Goal: Transaction & Acquisition: Register for event/course

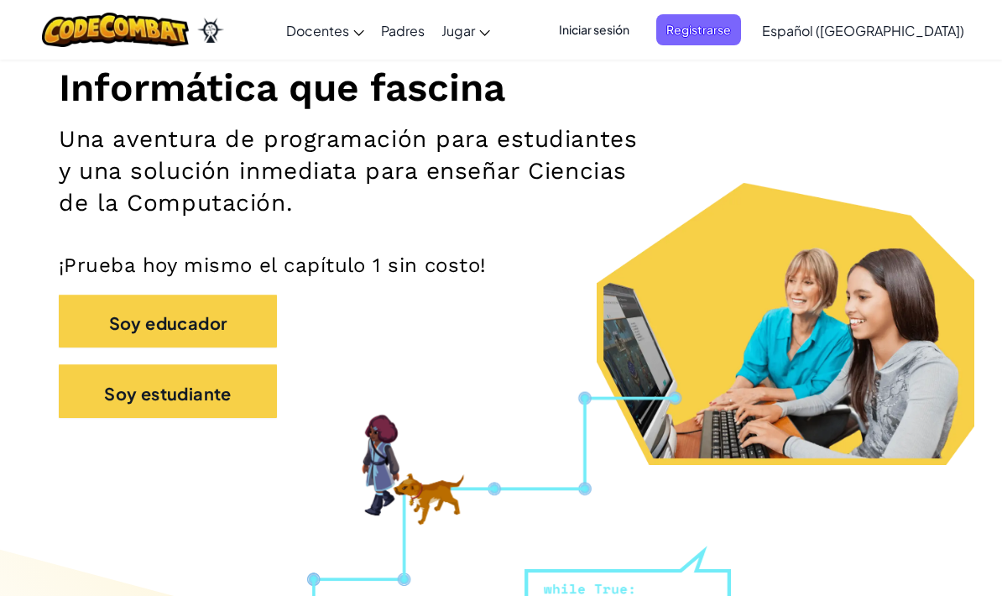
scroll to position [205, 0]
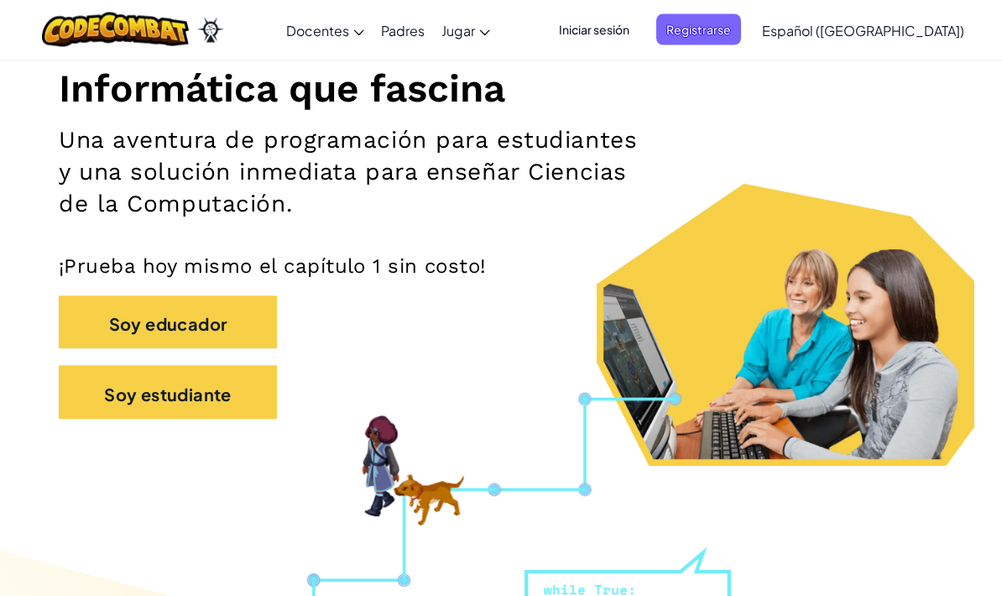
click at [731, 38] on font "Registrarse" at bounding box center [698, 30] width 65 height 18
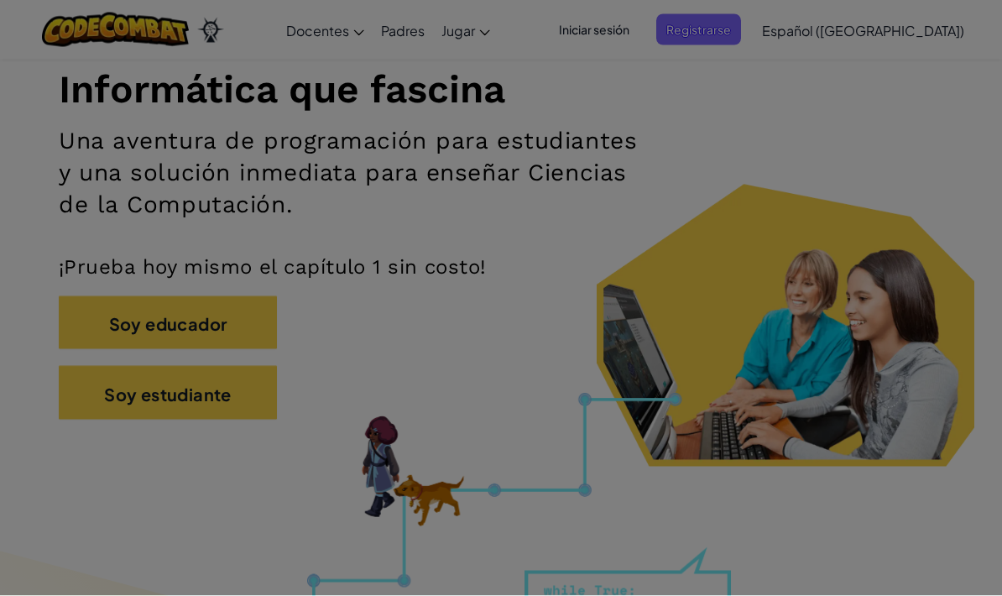
scroll to position [206, 0]
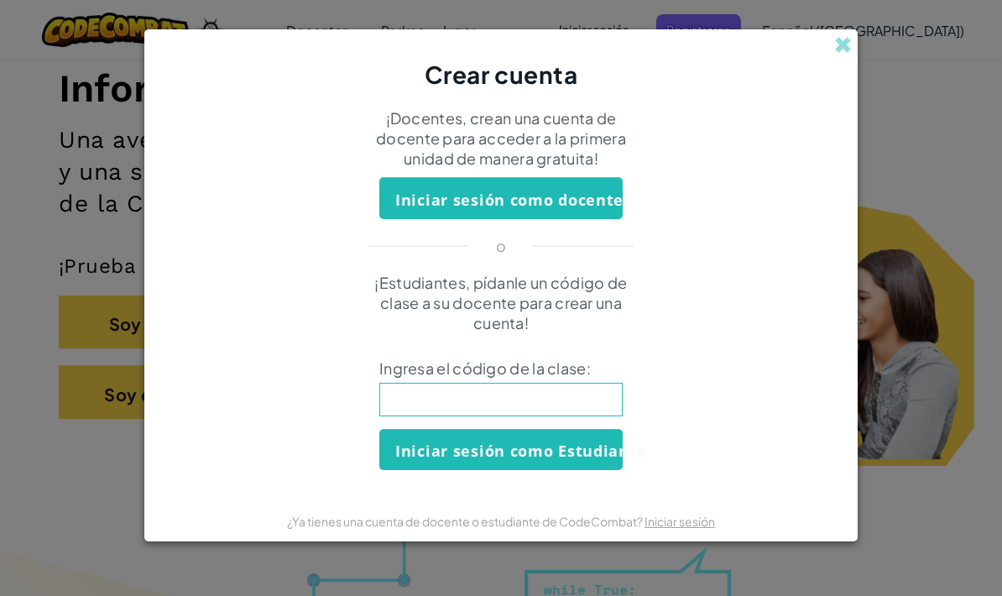
click at [516, 414] on input at bounding box center [500, 399] width 243 height 34
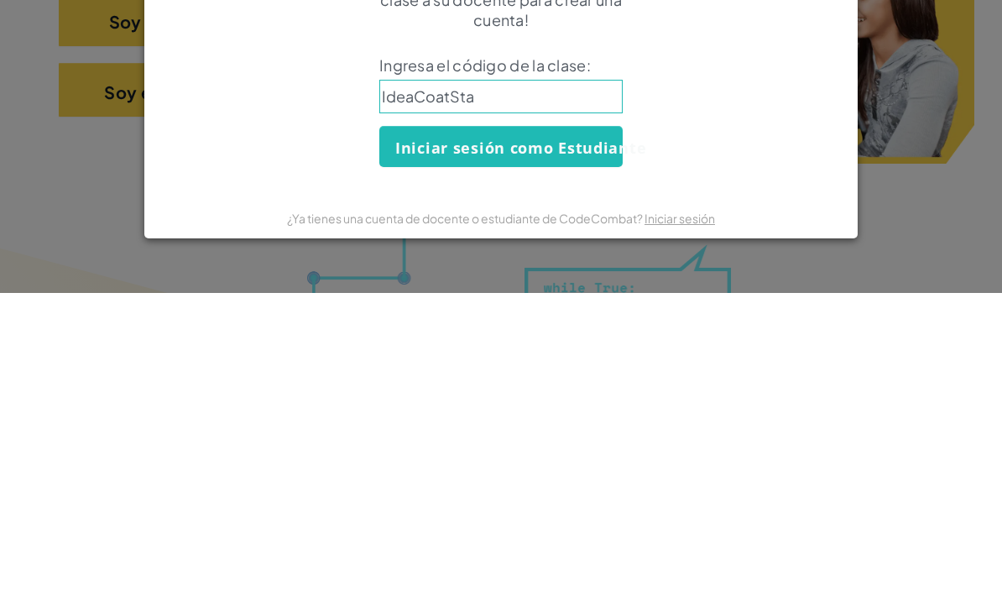
type input "IdeaCoatStar"
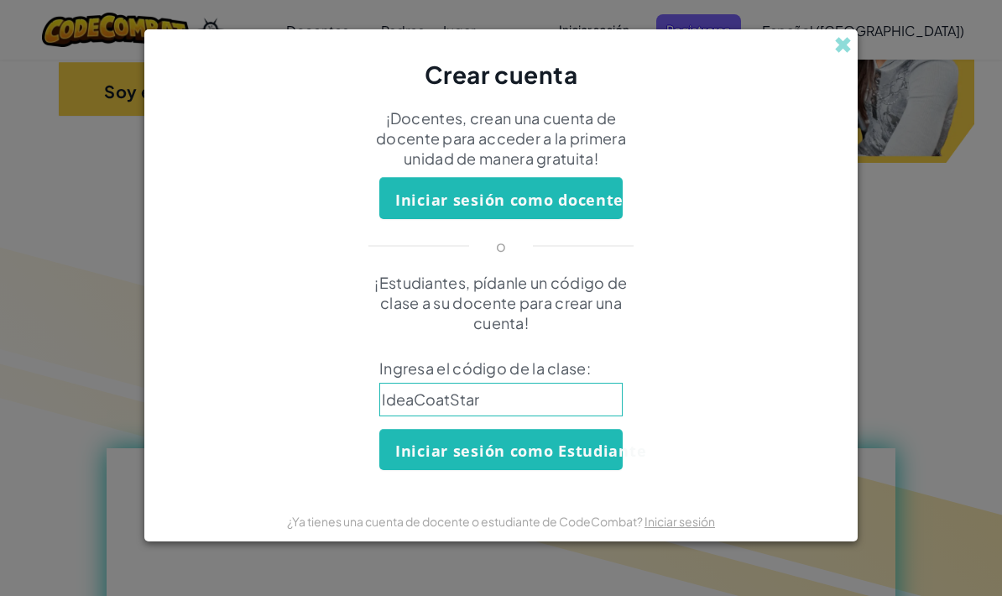
click at [602, 453] on font "Iniciar sesión como Estudiante" at bounding box center [520, 450] width 251 height 20
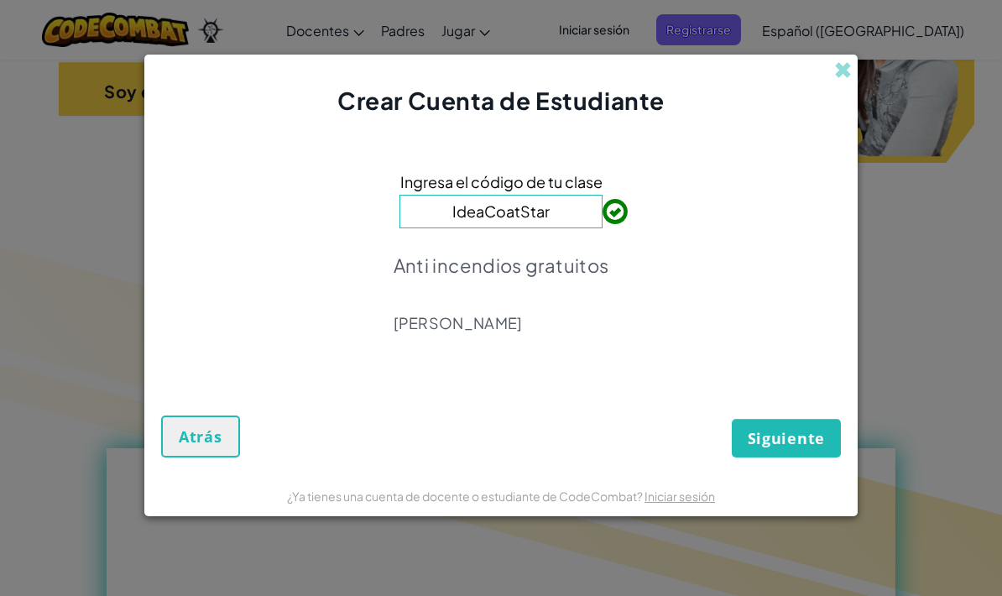
click at [811, 448] on font "Siguiente" at bounding box center [785, 438] width 77 height 20
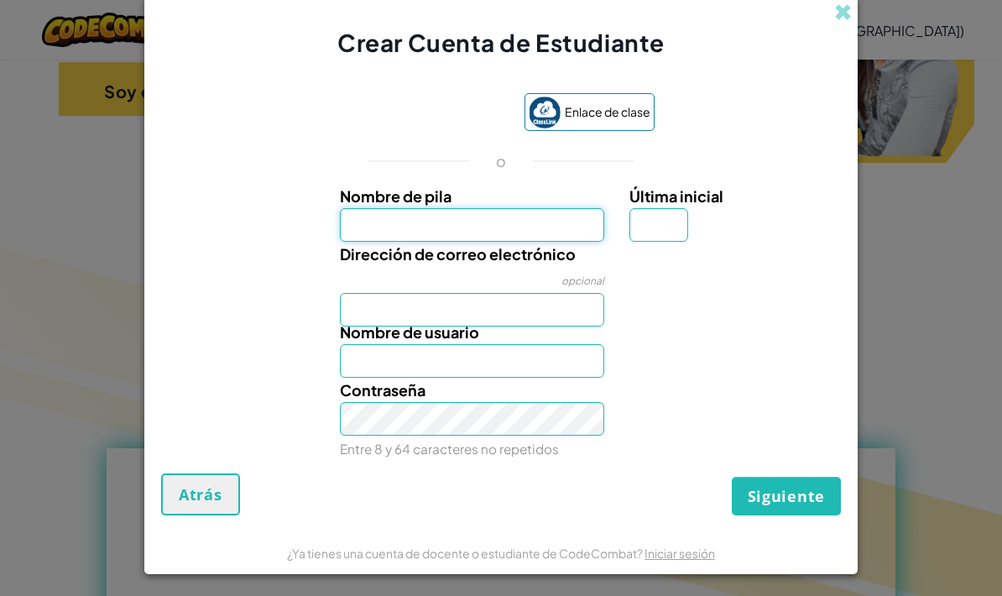
click at [567, 221] on input "Nombre de pila" at bounding box center [472, 225] width 265 height 34
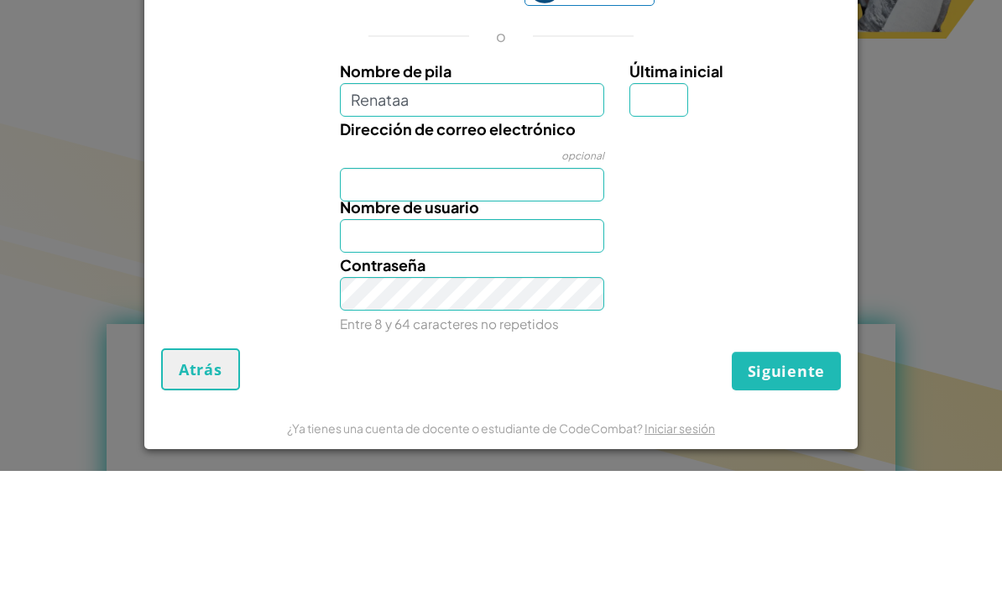
scroll to position [633, 0]
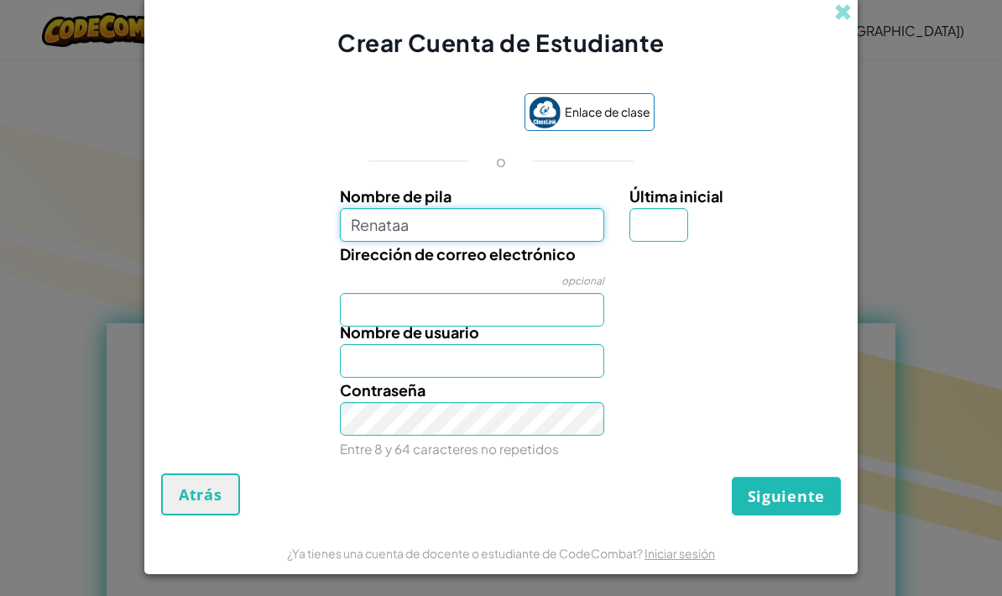
type input "Renataa"
click at [671, 226] on input "Última inicial" at bounding box center [658, 225] width 59 height 34
type input "Renataa"
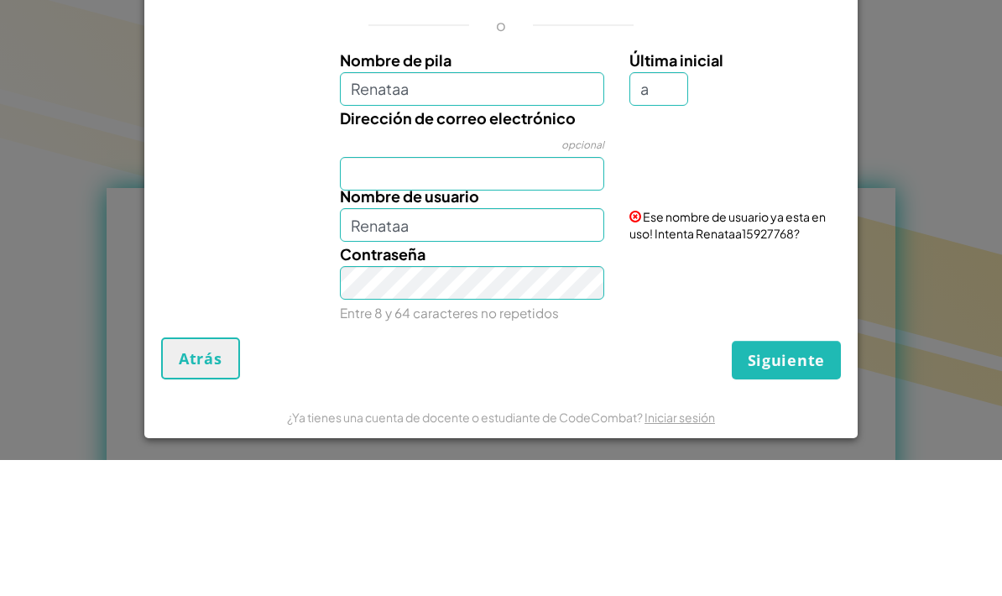
scroll to position [769, 0]
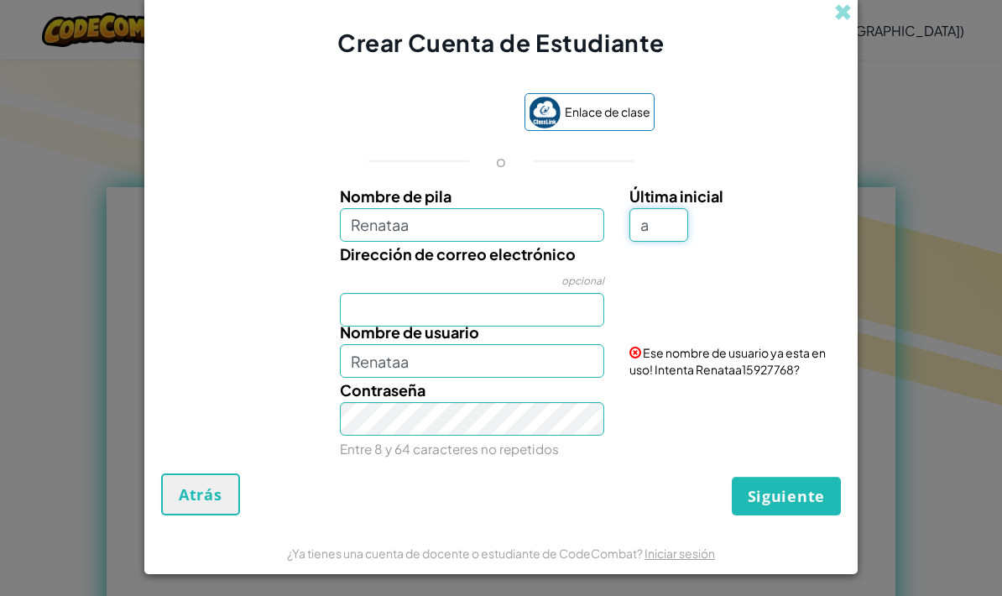
type input "a"
click at [544, 316] on div "Nombre de pila Renataa Última inicial a Dirección de correo electrónico opciona…" at bounding box center [500, 320] width 671 height 273
type input "RenataaA"
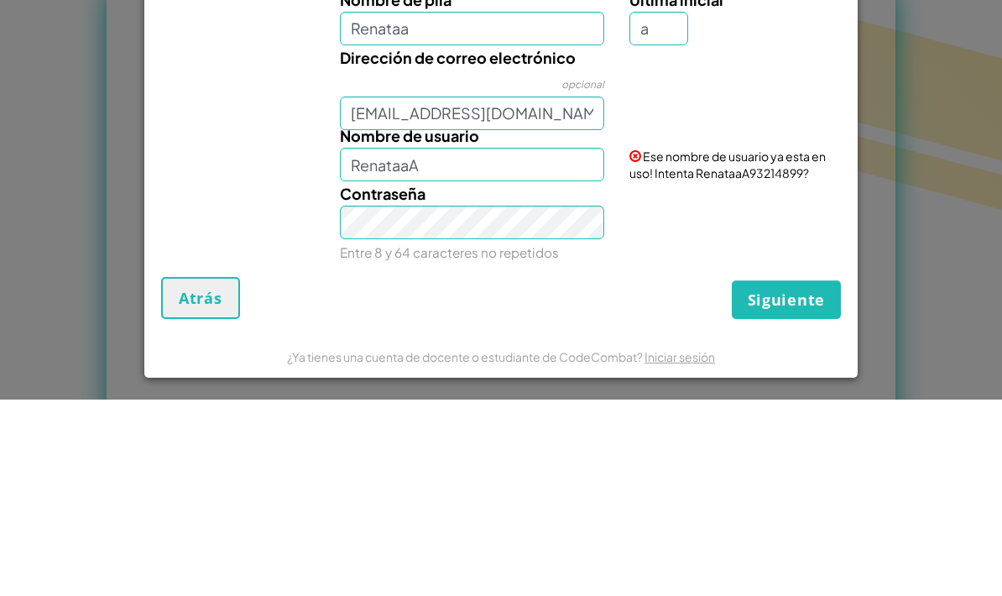
scroll to position [965, 0]
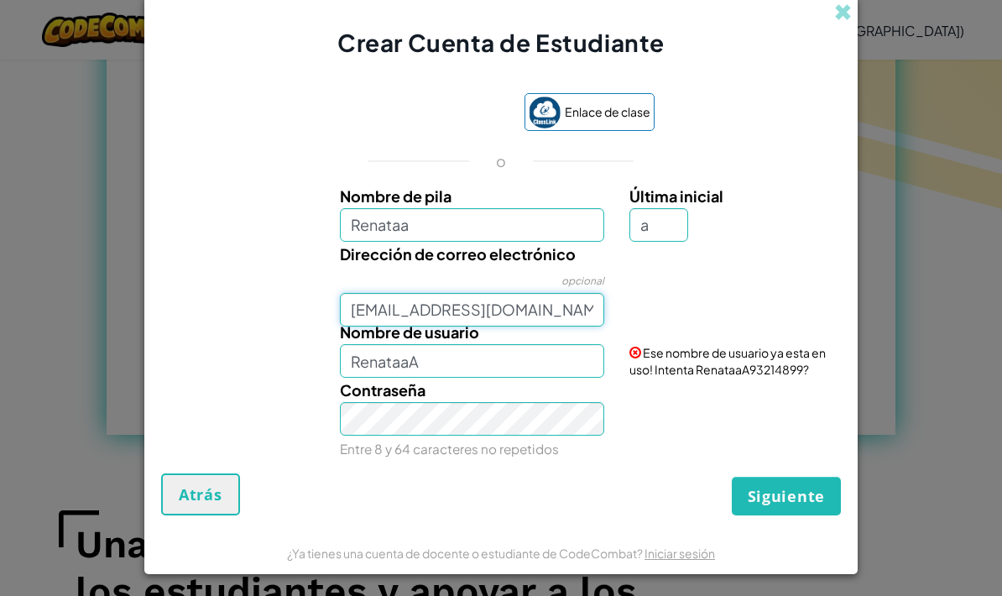
type input "Al07144685@tecmilenio.mx"
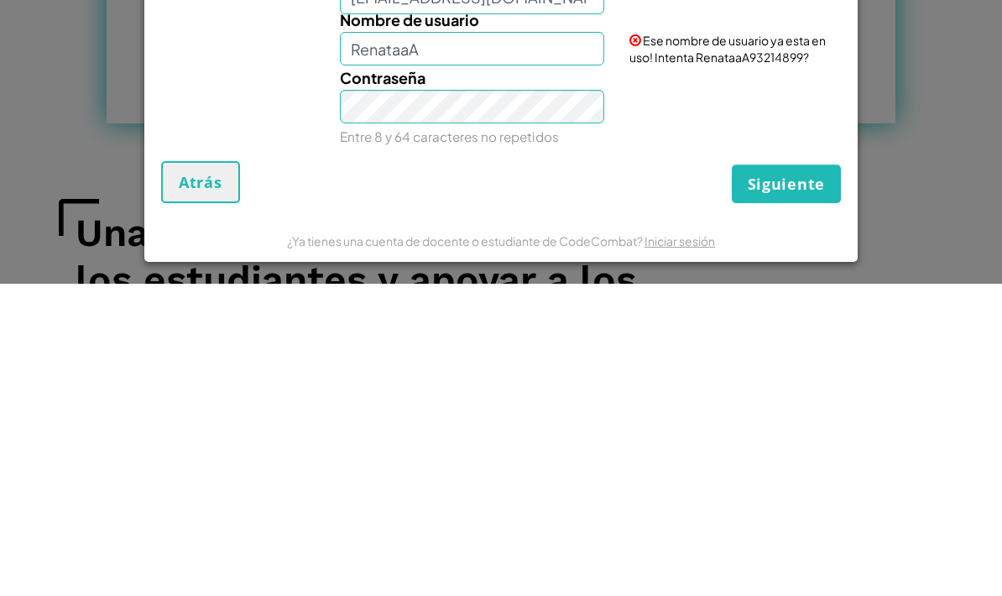
scroll to position [1277, 0]
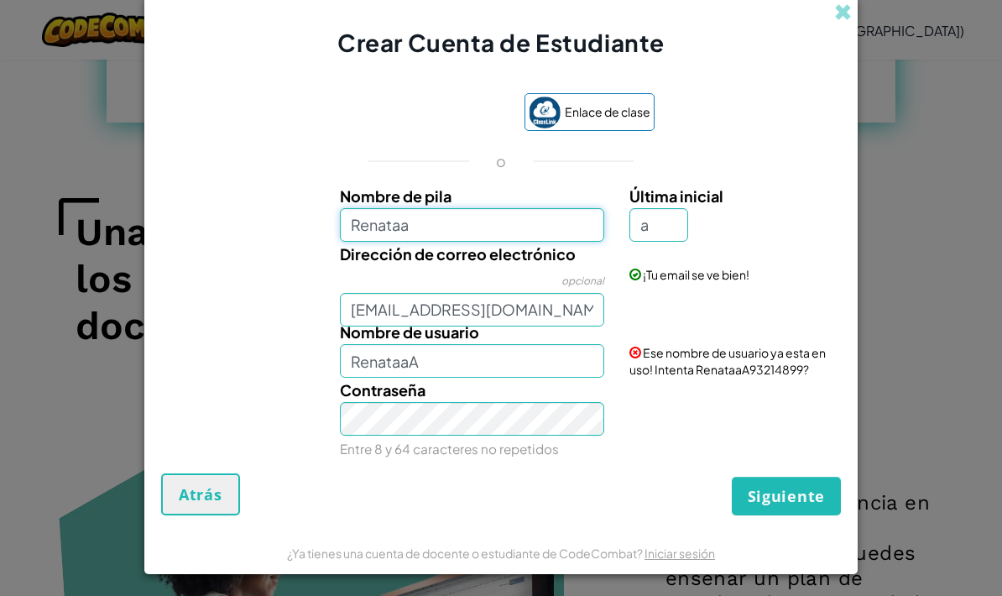
click at [476, 233] on input "Renataa" at bounding box center [472, 225] width 265 height 34
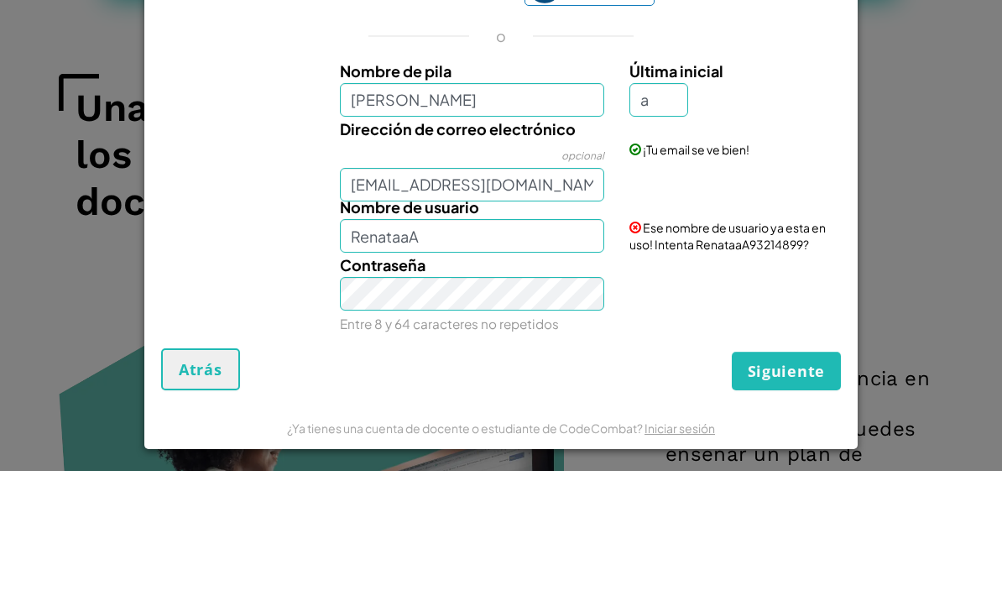
scroll to position [1402, 0]
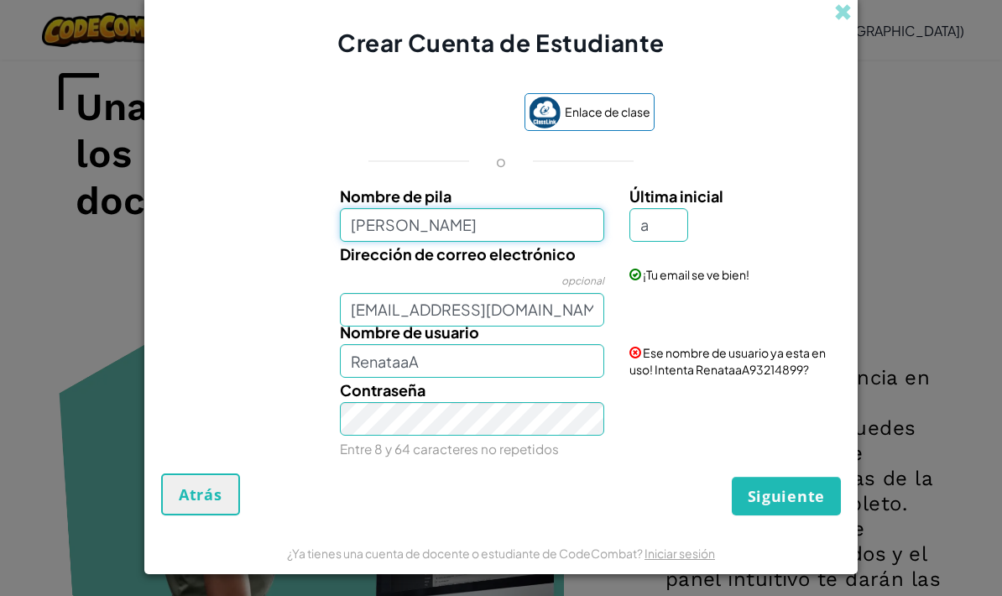
type input "Renata"
click at [929, 364] on div "Crear Cuenta de Estudiante Enlace de clase o Nombre de pila Renata Última inici…" at bounding box center [501, 298] width 1002 height 596
type input "RenataA"
click at [844, 4] on span at bounding box center [843, 12] width 18 height 18
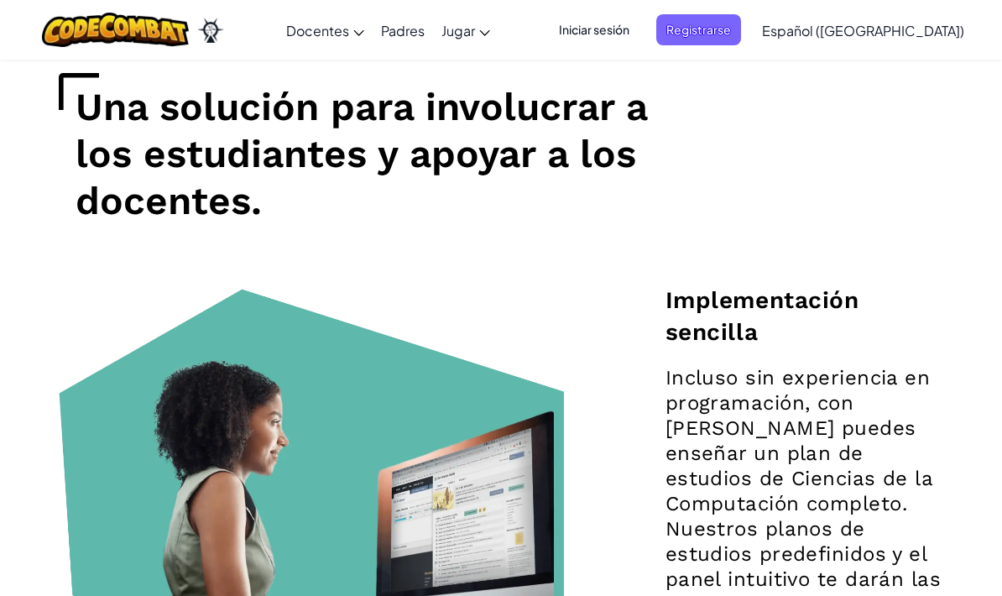
click at [629, 24] on font "Iniciar sesión" at bounding box center [594, 29] width 70 height 15
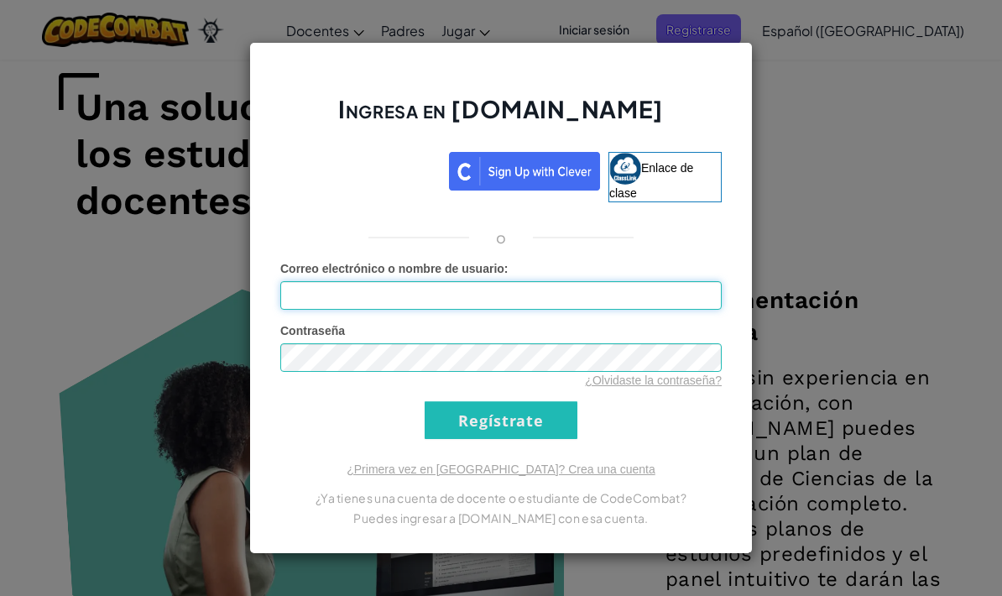
click at [565, 297] on input "Correo electrónico o nombre de usuario :" at bounding box center [500, 295] width 441 height 29
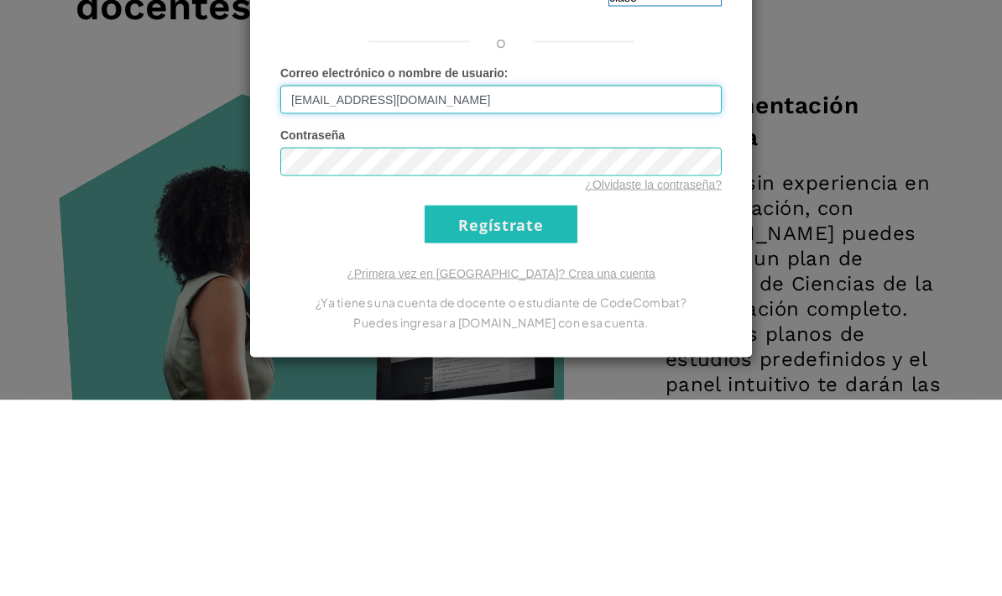
type input "Al07144685@tecmilenio.mx"
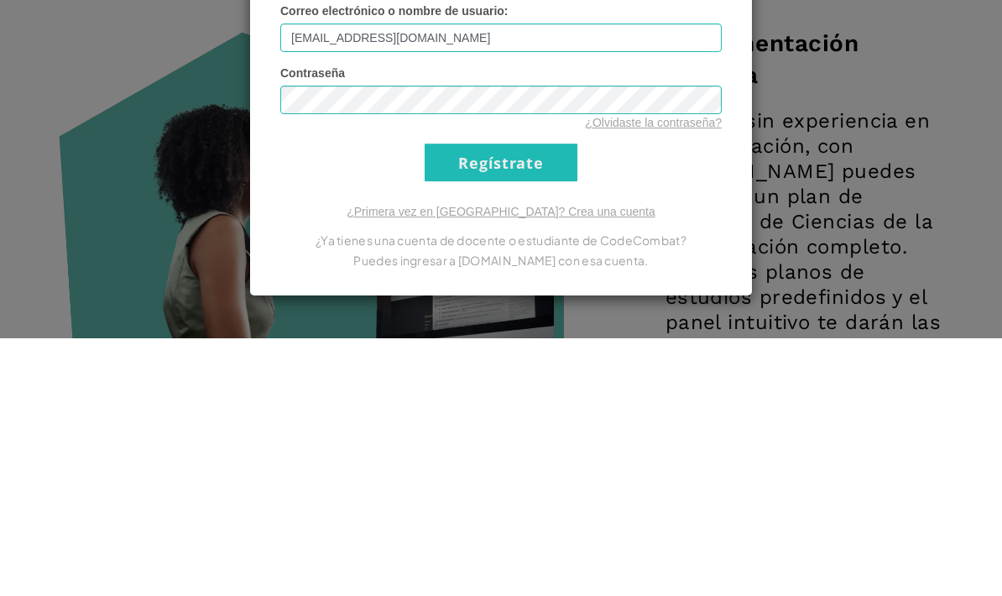
scroll to position [1660, 0]
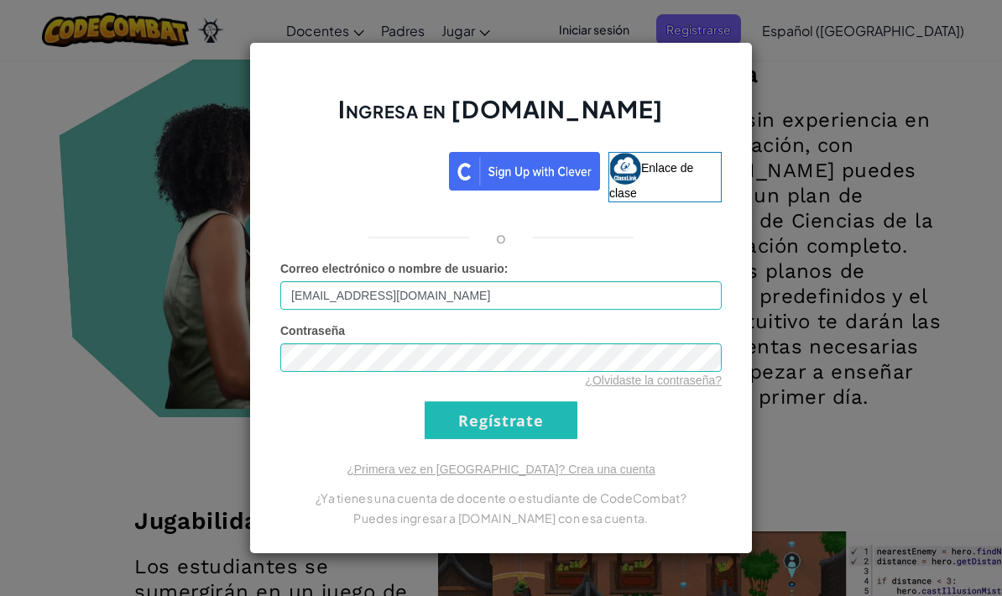
click at [509, 436] on input "Regístrate" at bounding box center [500, 420] width 153 height 38
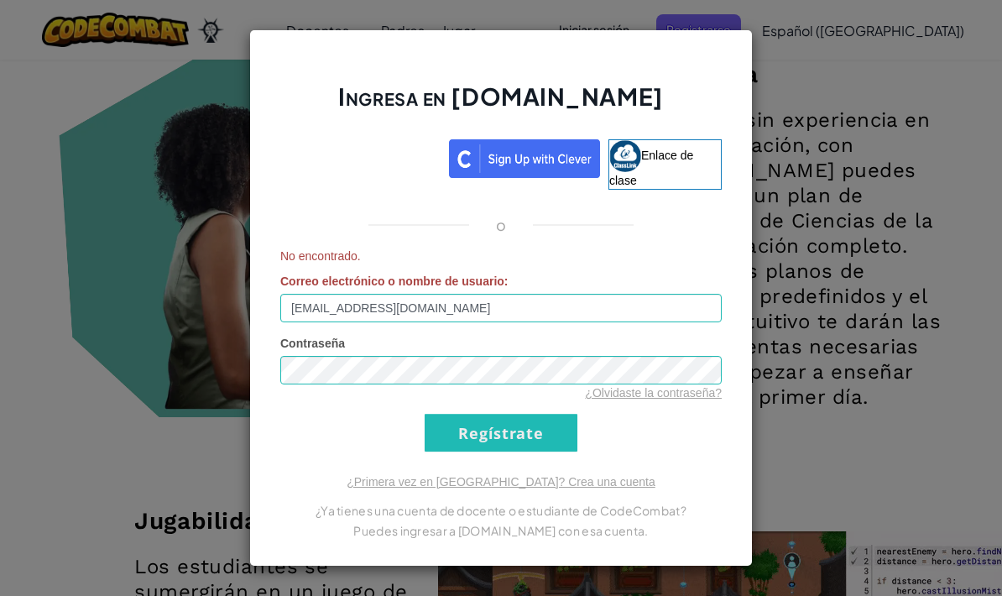
click at [831, 341] on div "Ingresa en Ozaria.com Enlace de clase o No encontrado. Correo electrónico o nom…" at bounding box center [501, 298] width 1002 height 596
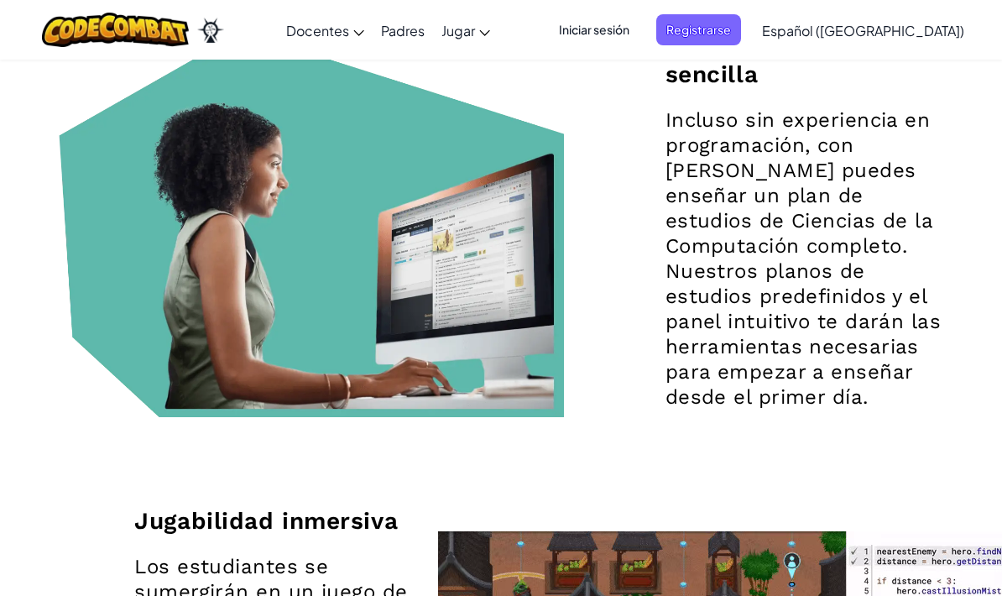
click at [820, 341] on font "Incluso sin experiencia en programación, con Ozaria puedes enseñar un plan de e…" at bounding box center [802, 258] width 275 height 300
click at [719, 32] on font "Registrarse" at bounding box center [698, 29] width 65 height 15
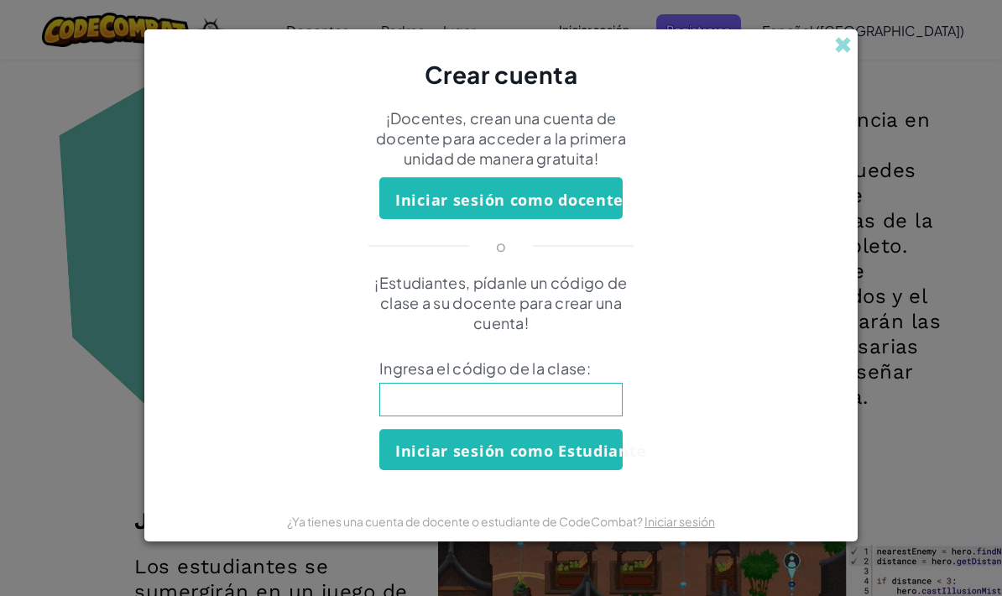
click at [563, 407] on input at bounding box center [500, 399] width 243 height 34
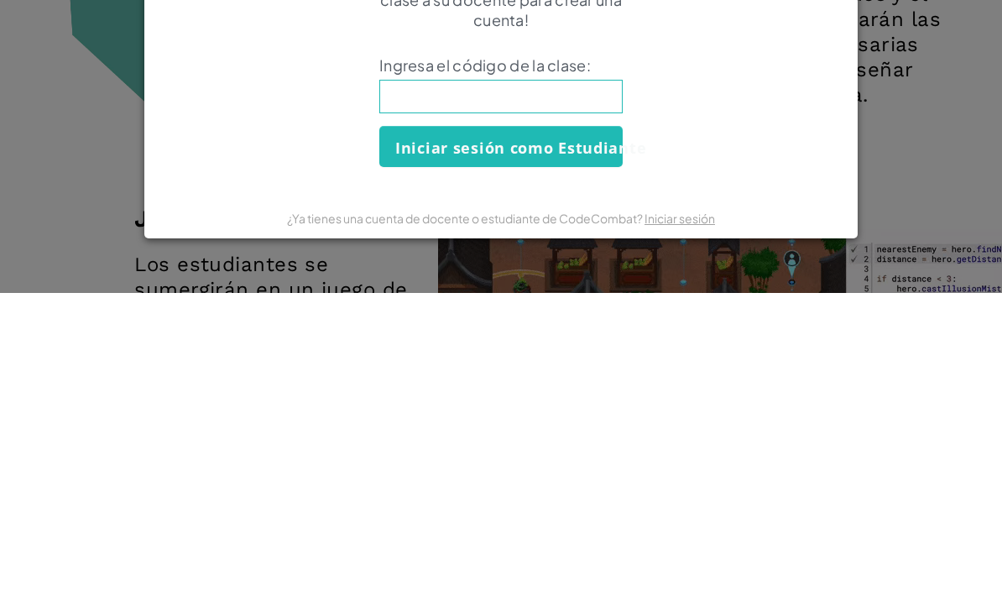
click at [752, 273] on div "¡Estudiantes, pídanle un código de clase a su docente para crear una cuenta! In…" at bounding box center [500, 371] width 679 height 197
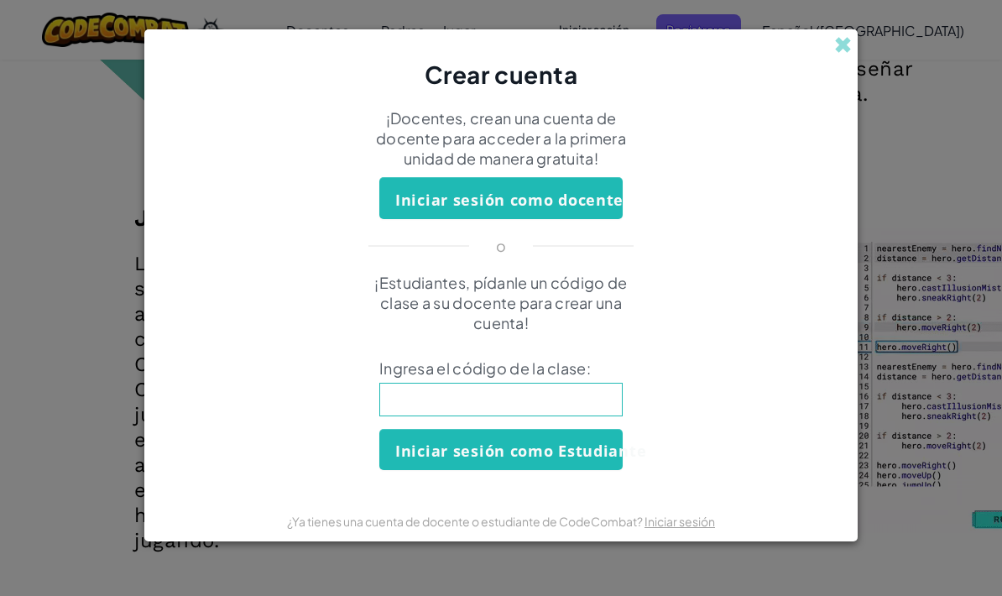
click at [542, 387] on input at bounding box center [500, 399] width 243 height 34
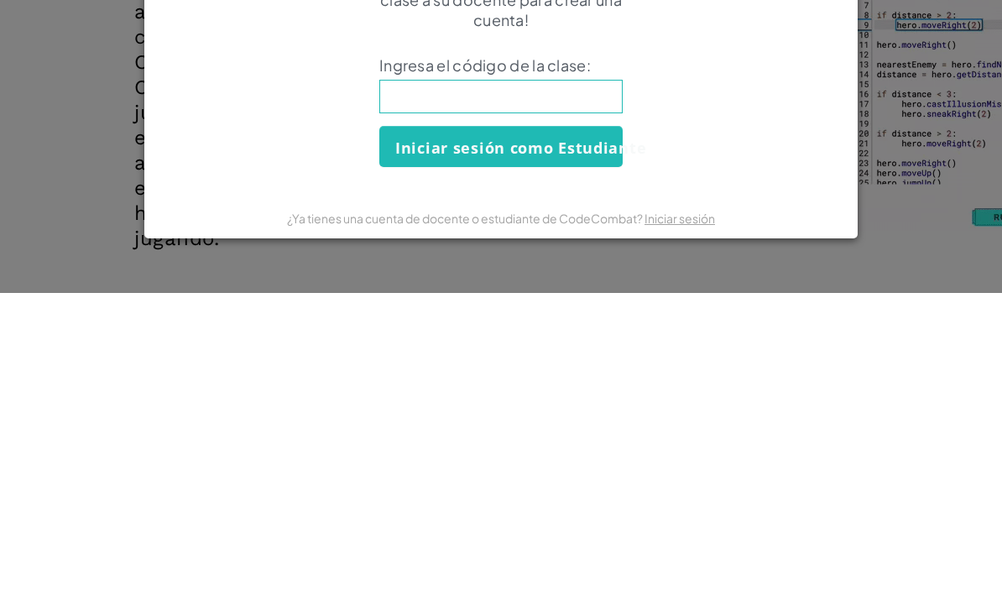
click at [934, 127] on div "Crear cuenta ¡Docentes, crean una cuenta de docente para acceder a la primera u…" at bounding box center [501, 298] width 1002 height 596
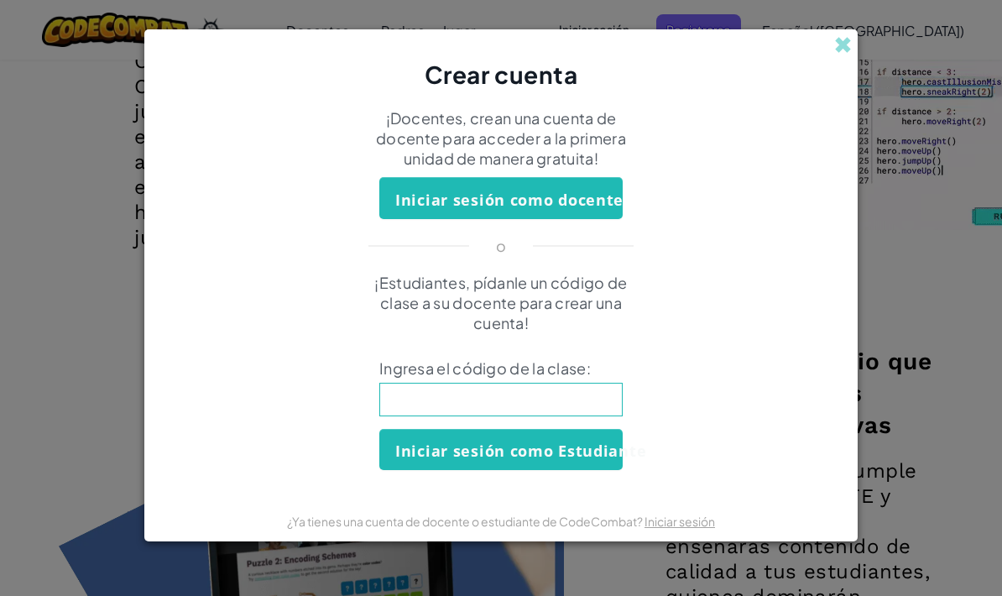
click at [844, 41] on span at bounding box center [843, 45] width 18 height 18
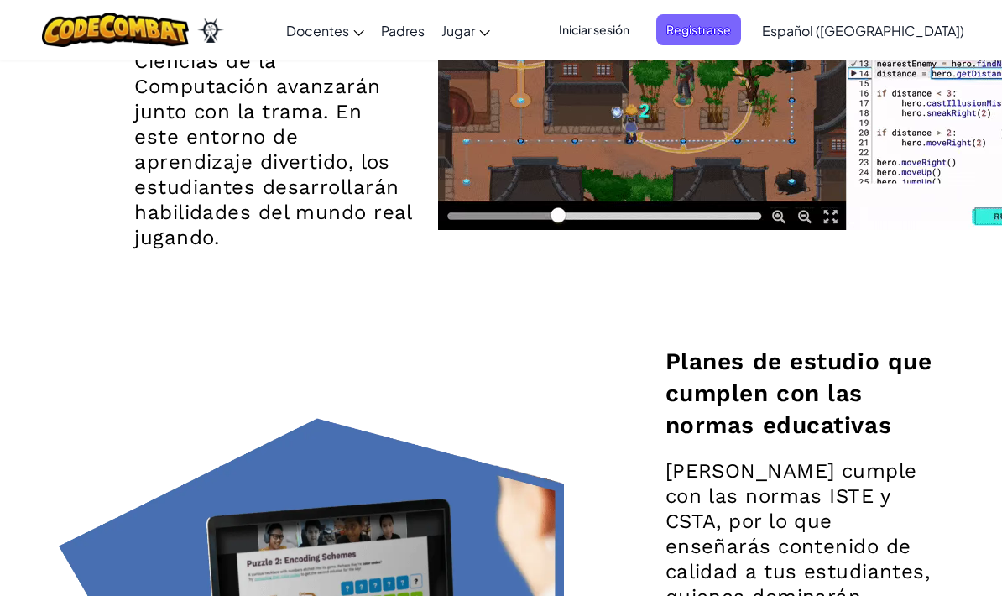
click at [626, 23] on font "Iniciar sesión" at bounding box center [594, 29] width 70 height 15
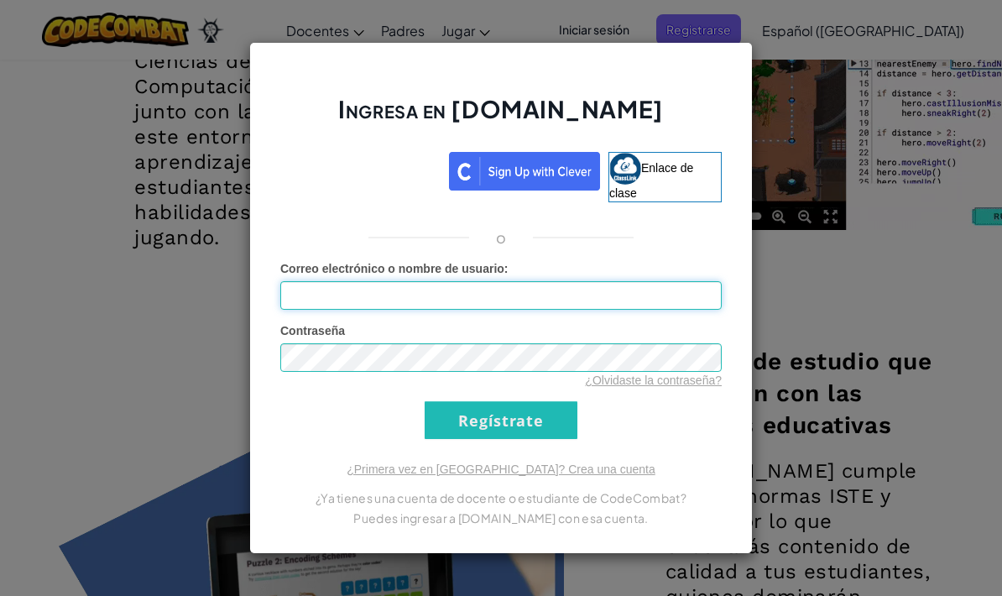
click at [475, 294] on input "Correo electrónico o nombre de usuario :" at bounding box center [500, 295] width 441 height 29
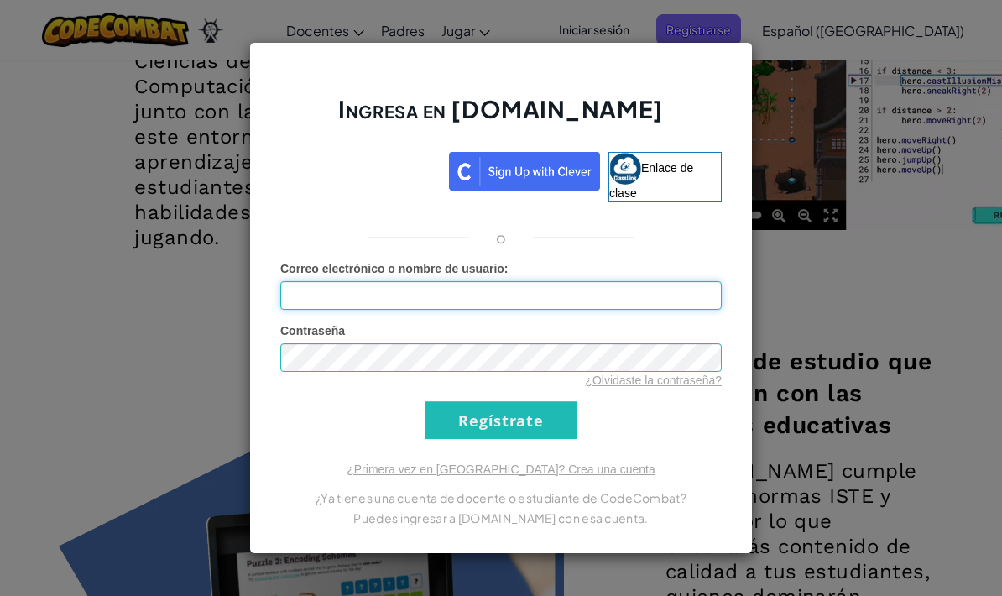
scroll to position [2265, 0]
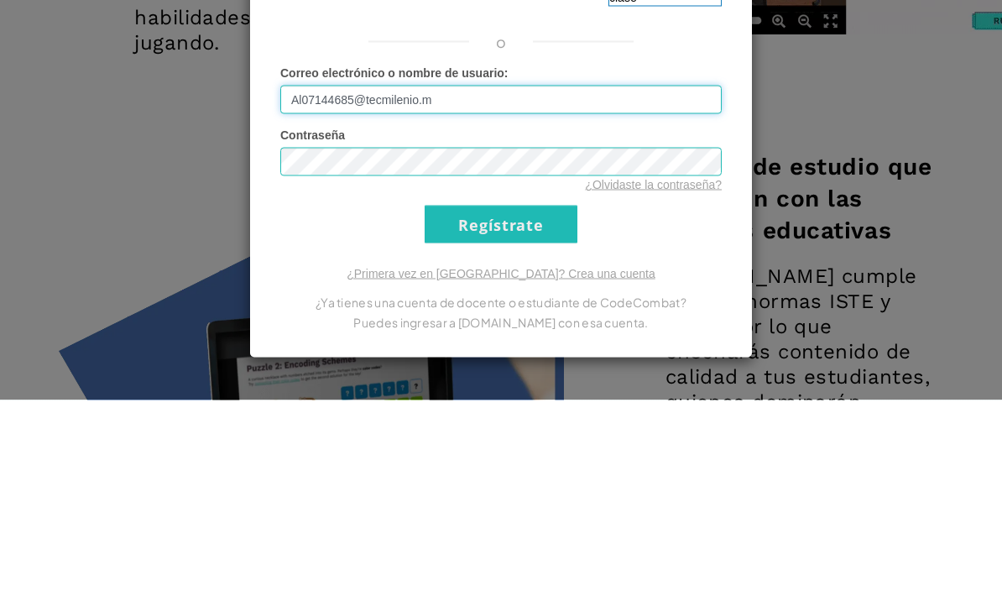
type input "Al07144685@tecmilenio.mx"
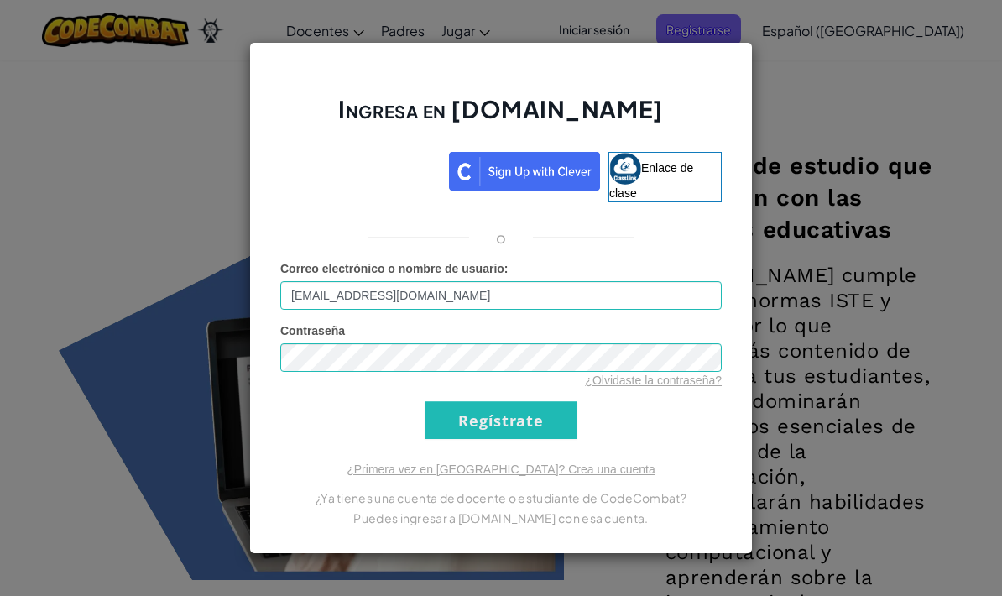
click at [666, 384] on font "¿Olvidaste la contraseña?" at bounding box center [653, 379] width 137 height 13
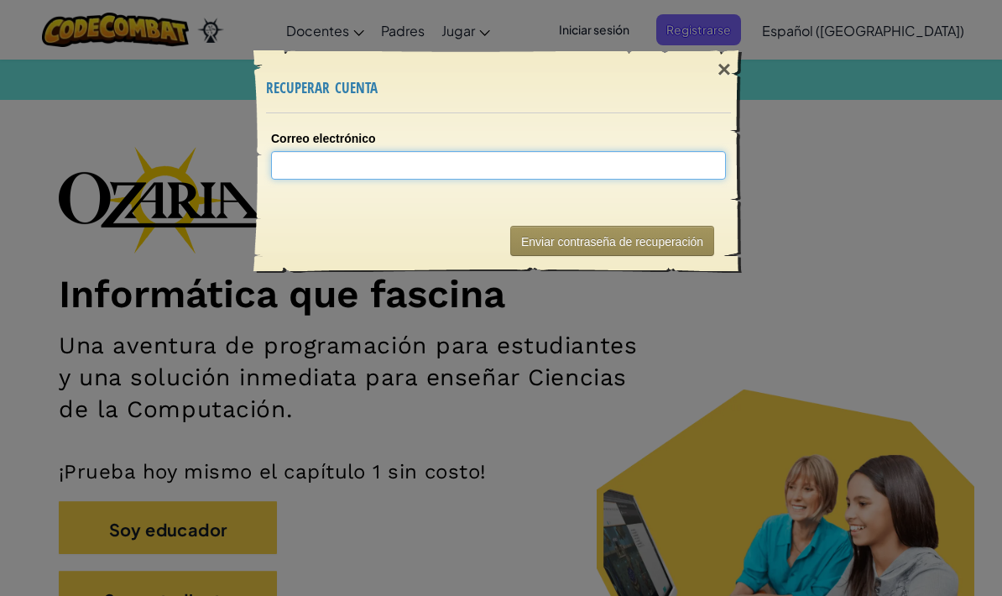
click at [433, 177] on input "Correo electrónico" at bounding box center [498, 165] width 455 height 29
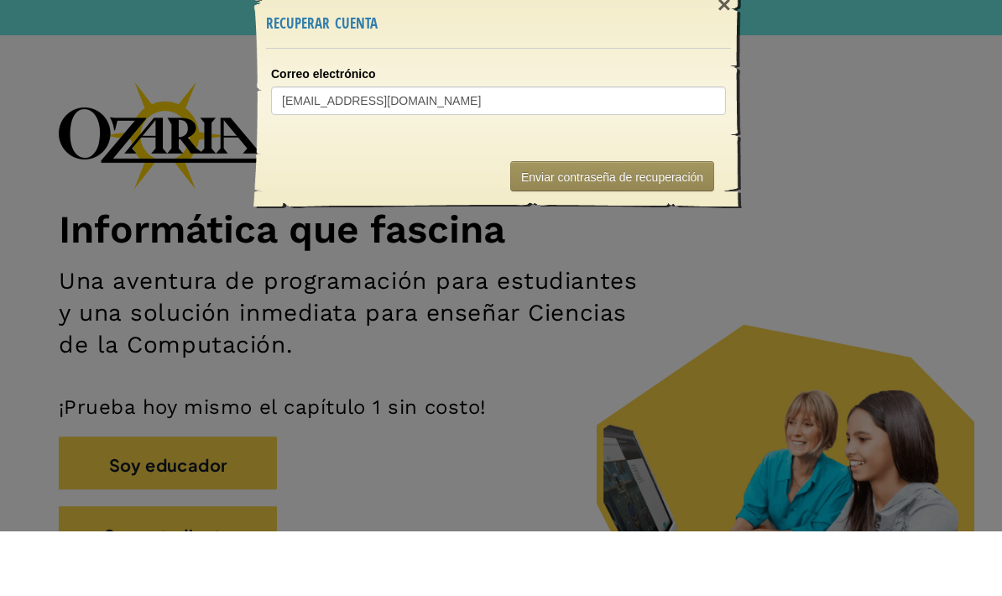
scroll to position [65, 0]
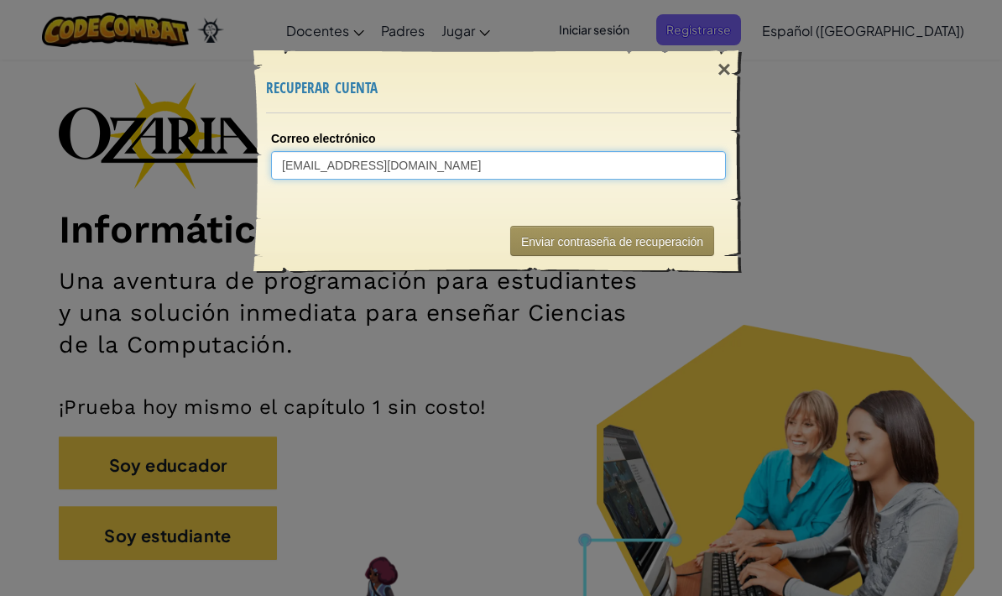
type input "Al07144685@tecmilenio.mx"
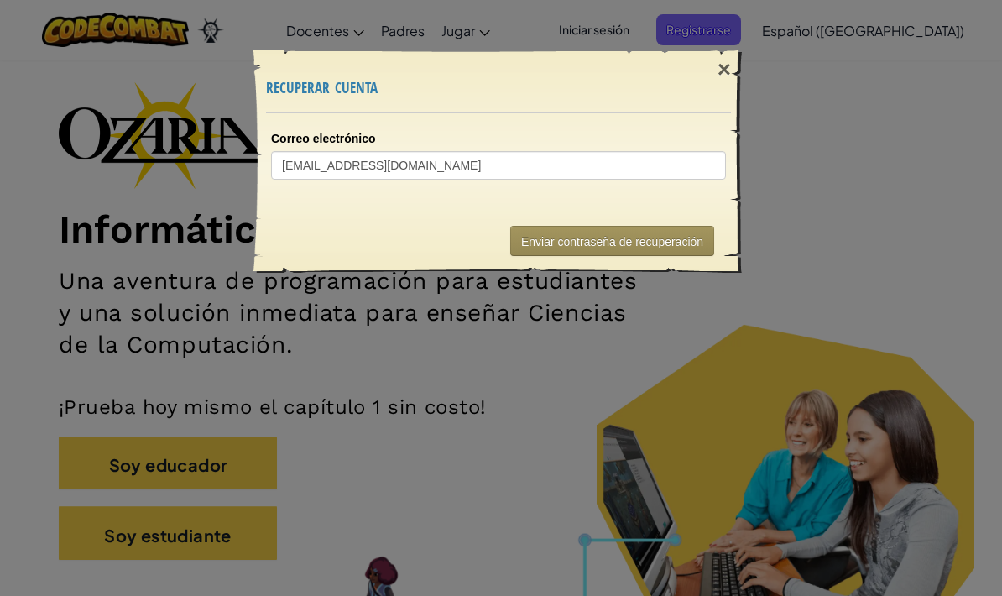
click at [626, 231] on button "Enviar contraseña de recuperación" at bounding box center [612, 241] width 204 height 30
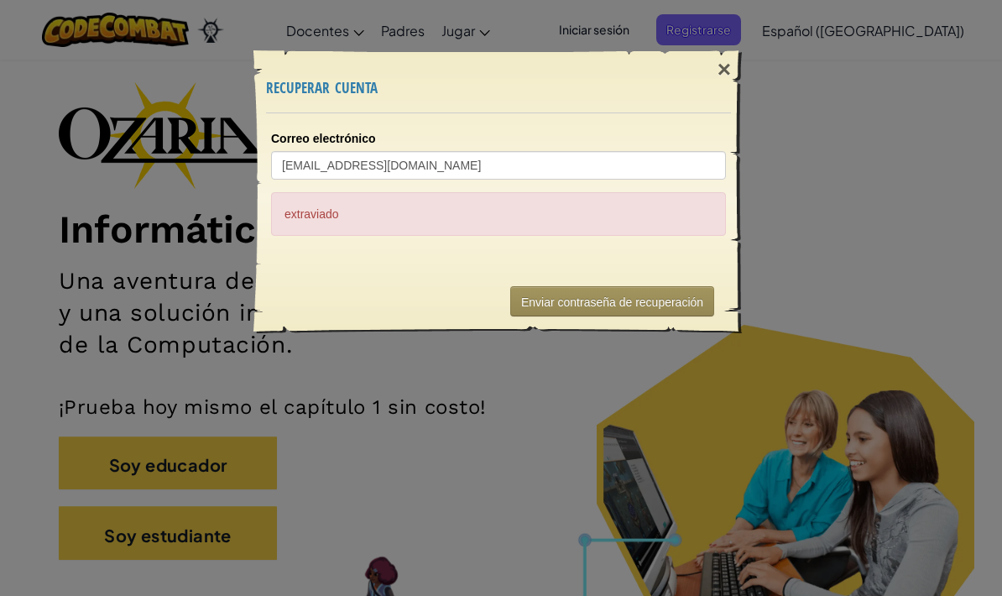
click at [622, 294] on font "Enviar contraseña de recuperación" at bounding box center [612, 300] width 182 height 13
click at [663, 305] on font "Enviar contraseña de recuperación" at bounding box center [612, 301] width 182 height 13
click at [653, 311] on button "Enviar contraseña de recuperación" at bounding box center [612, 301] width 204 height 30
click at [653, 310] on button "Enviar contraseña de recuperación" at bounding box center [612, 301] width 204 height 30
click at [727, 63] on font "×" at bounding box center [723, 69] width 13 height 26
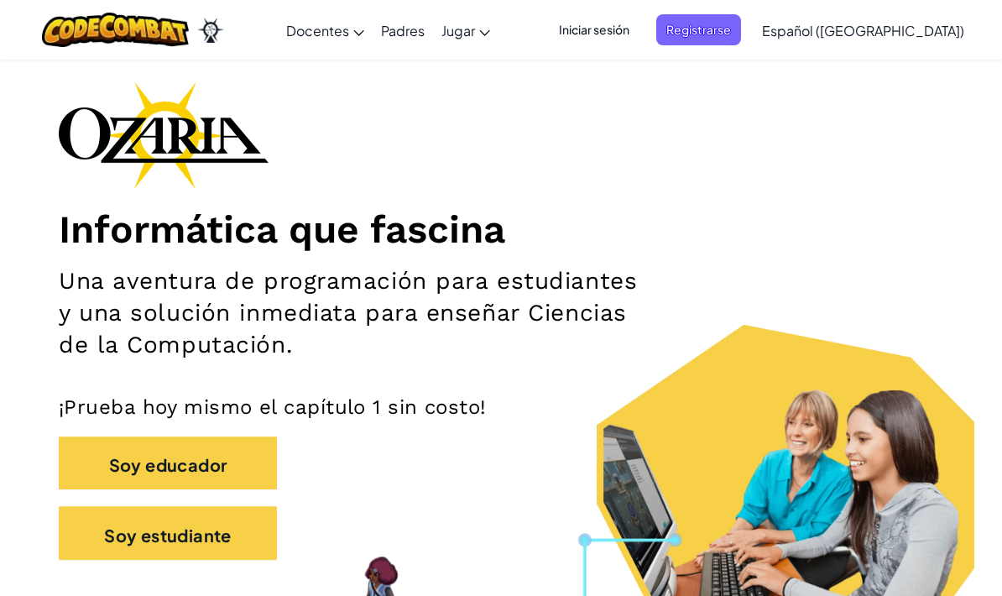
click at [629, 34] on font "Iniciar sesión" at bounding box center [594, 29] width 70 height 15
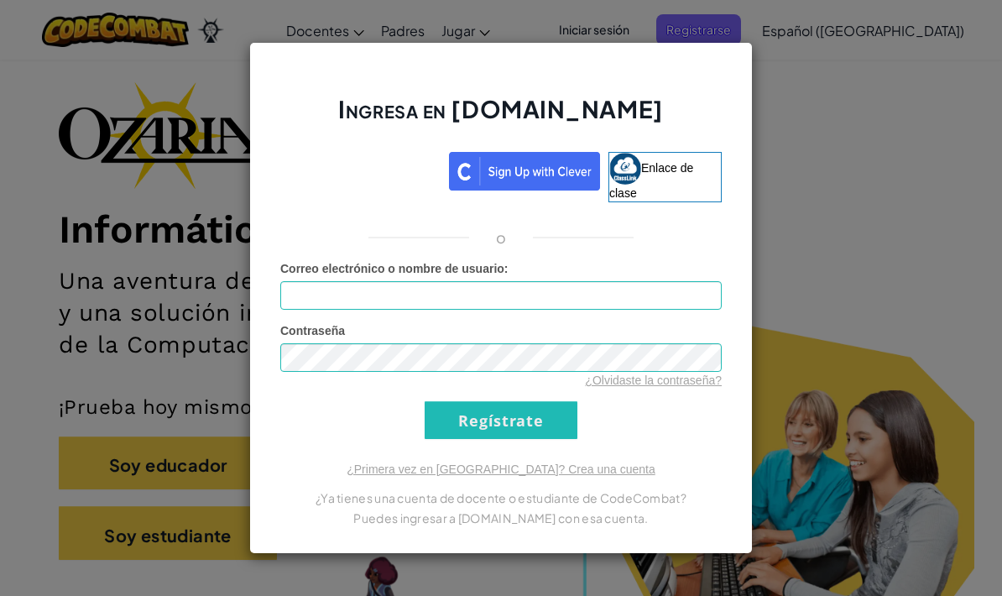
click at [656, 383] on font "¿Olvidaste la contraseña?" at bounding box center [653, 379] width 137 height 13
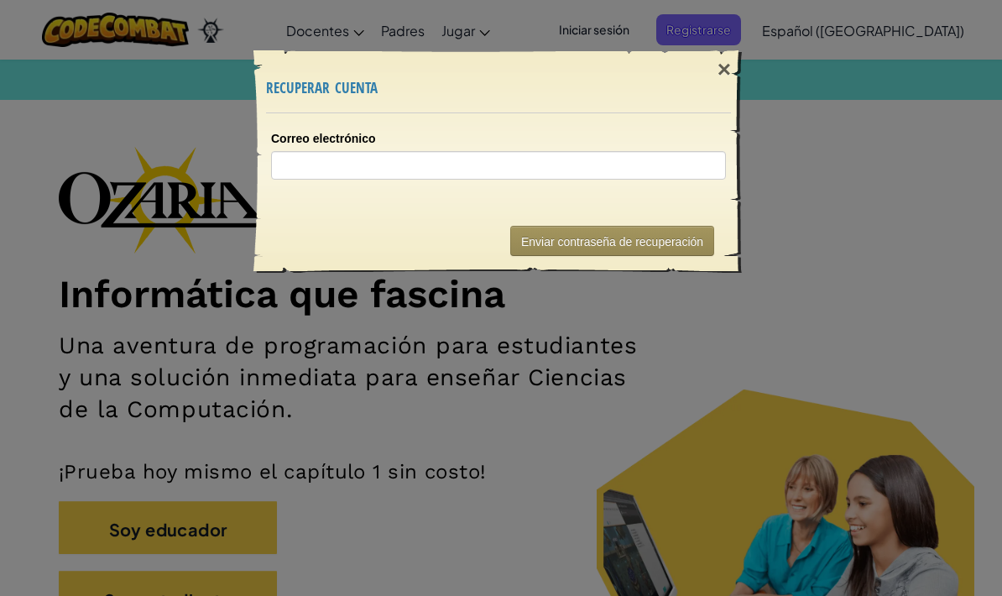
click at [567, 229] on button "Enviar contraseña de recuperación" at bounding box center [612, 241] width 204 height 30
click at [575, 234] on font "Enviar contraseña de recuperación" at bounding box center [612, 240] width 182 height 13
click at [580, 226] on button "Enviar contraseña de recuperación" at bounding box center [612, 241] width 204 height 30
click at [519, 226] on button "Enviar contraseña de recuperación" at bounding box center [612, 241] width 204 height 30
click at [456, 222] on div "Enviar contraseña de recuperación" at bounding box center [498, 241] width 465 height 64
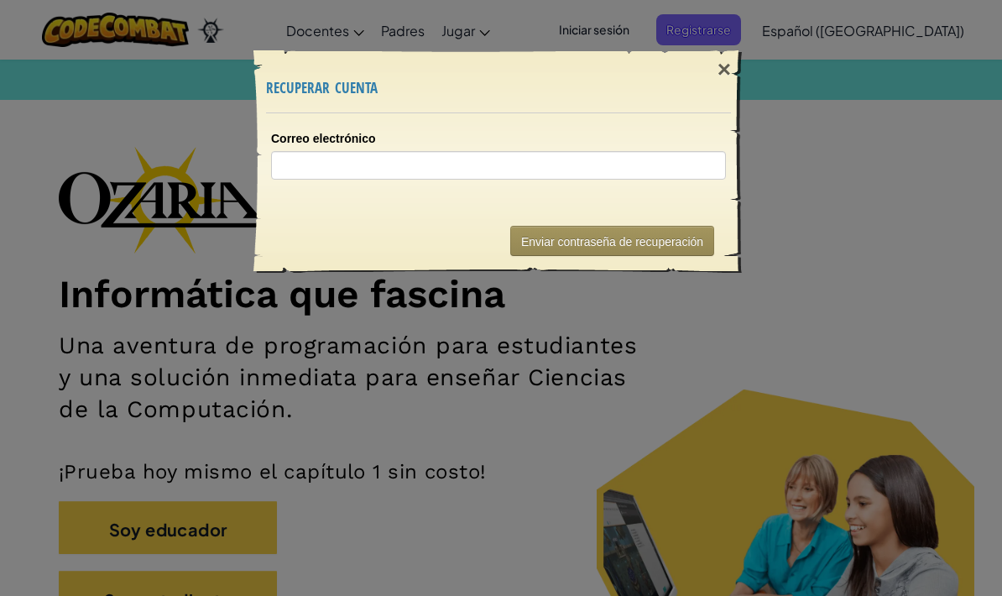
click at [308, 232] on div "Enviar contraseña de recuperación" at bounding box center [498, 241] width 465 height 64
click at [305, 229] on div "Enviar contraseña de recuperación" at bounding box center [498, 241] width 465 height 64
click at [523, 226] on button "Enviar contraseña de recuperación" at bounding box center [612, 241] width 204 height 30
click at [495, 247] on div "Enviar contraseña de recuperación" at bounding box center [498, 241] width 465 height 64
click at [504, 230] on div "Enviar contraseña de recuperación" at bounding box center [498, 241] width 465 height 64
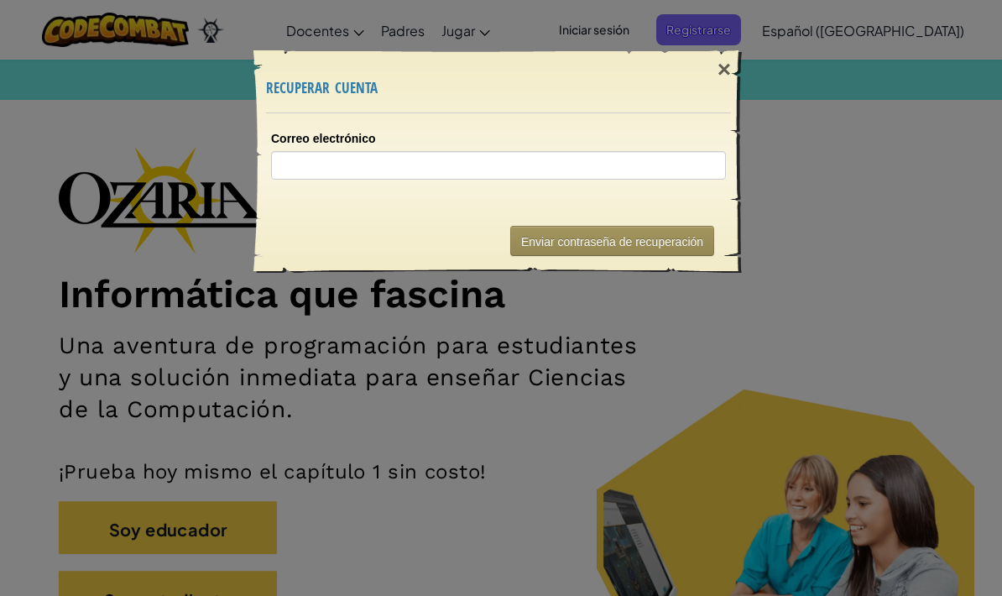
click at [300, 226] on div "Enviar contraseña de recuperación" at bounding box center [498, 241] width 465 height 64
click at [289, 232] on div "Enviar contraseña de recuperación" at bounding box center [498, 241] width 465 height 64
click at [322, 229] on div "Enviar contraseña de recuperación" at bounding box center [498, 241] width 465 height 64
click at [709, 141] on div "Correo electrónico" at bounding box center [498, 154] width 455 height 49
click at [736, 123] on div "Correo electrónico" at bounding box center [498, 161] width 488 height 96
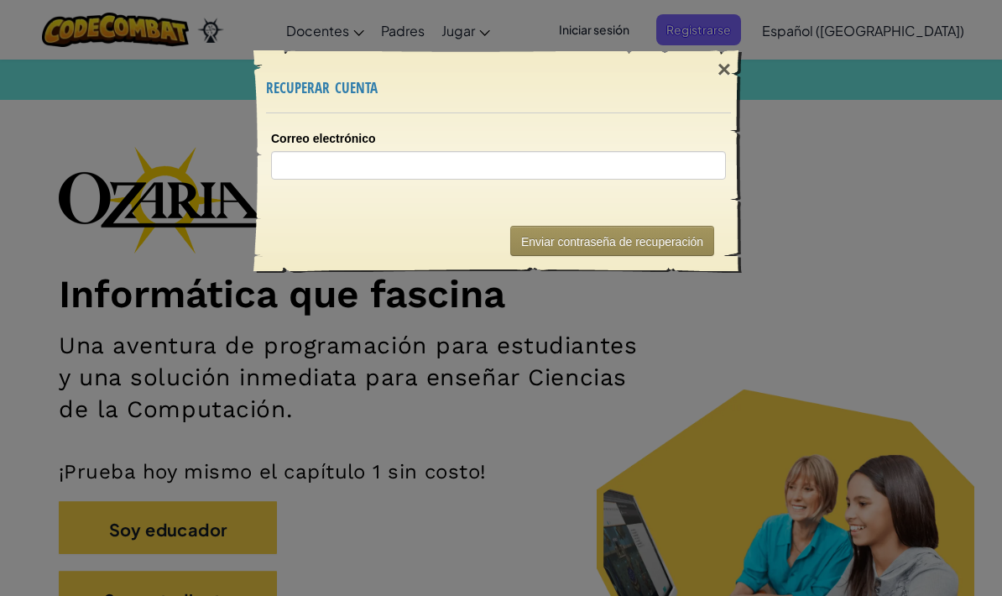
click at [729, 127] on div "Correo electrónico" at bounding box center [498, 161] width 488 height 96
click at [731, 125] on div "Correo electrónico" at bounding box center [498, 161] width 488 height 96
click at [724, 127] on div "Correo electrónico" at bounding box center [498, 161] width 488 height 96
click at [729, 125] on div "Correo electrónico" at bounding box center [498, 161] width 488 height 96
click at [728, 134] on div "Correo electrónico" at bounding box center [498, 161] width 488 height 96
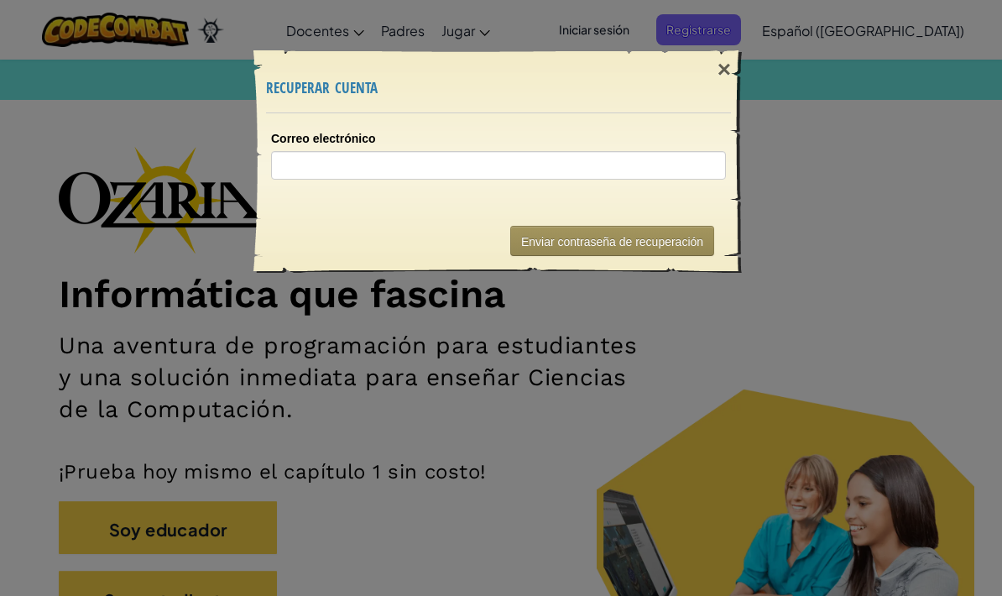
click at [731, 141] on div "Correo electrónico" at bounding box center [498, 161] width 488 height 96
click at [735, 142] on div "Correo electrónico" at bounding box center [498, 161] width 488 height 96
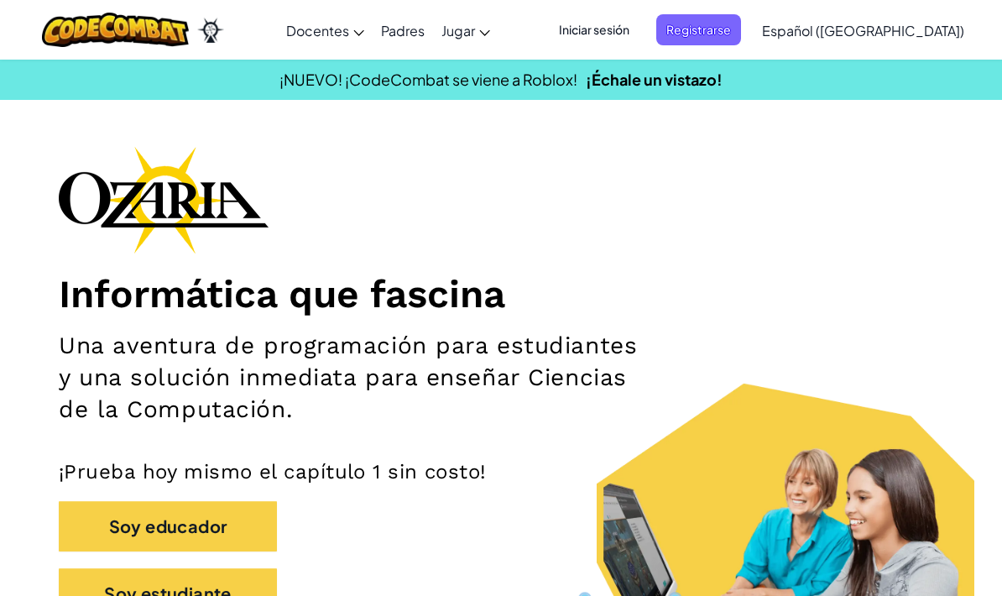
click at [726, 10] on div "Iniciar sesión Registrarse Español (América Latina) English (US) English (UK) 简…" at bounding box center [756, 30] width 432 height 45
click at [737, 30] on span "Registrarse" at bounding box center [698, 29] width 85 height 31
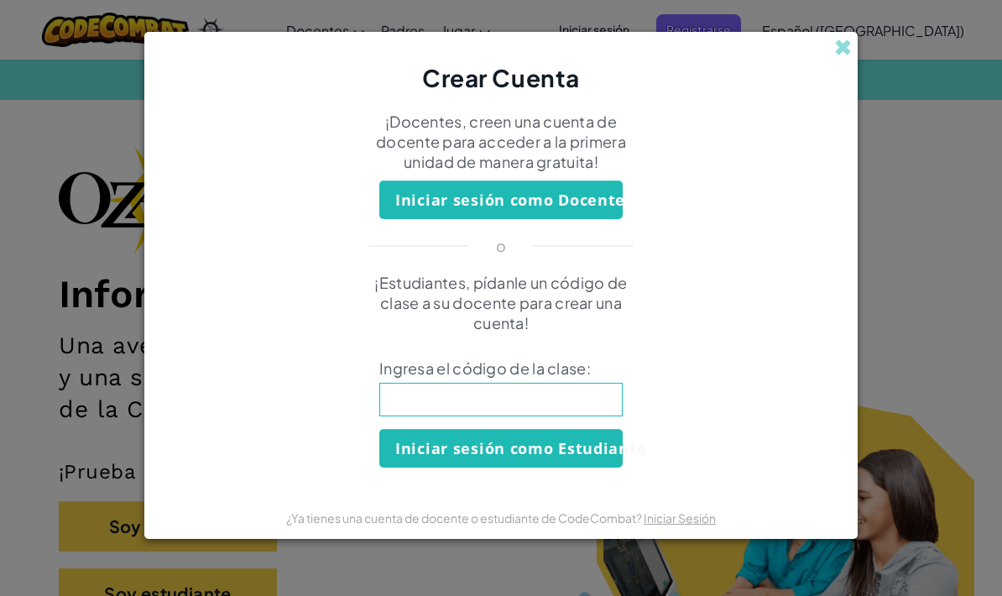
click at [440, 394] on input at bounding box center [500, 399] width 243 height 34
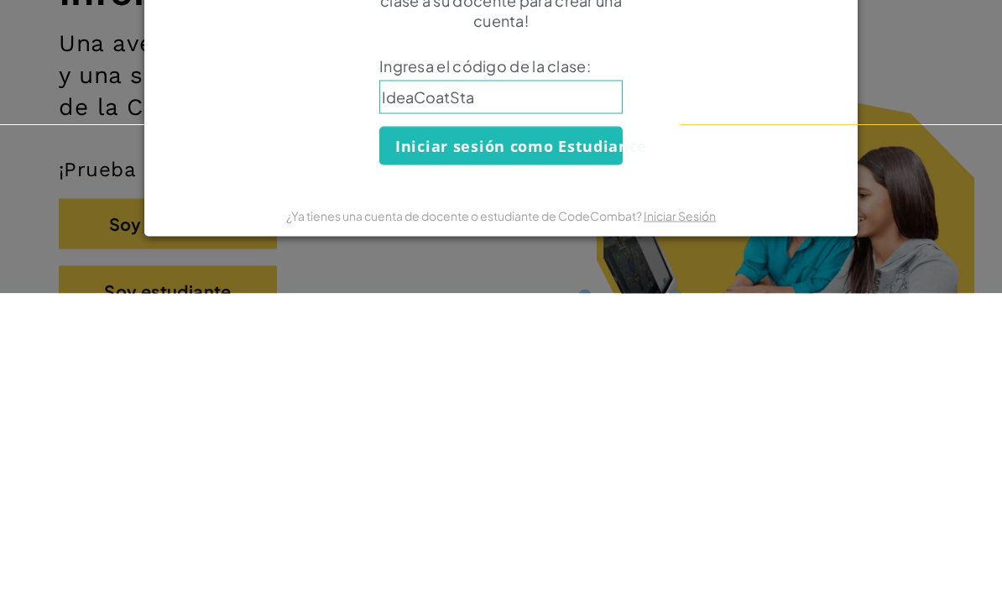
type input "IdeaCoatStar"
click at [589, 429] on button "Iniciar sesión como Estudiante" at bounding box center [500, 448] width 243 height 39
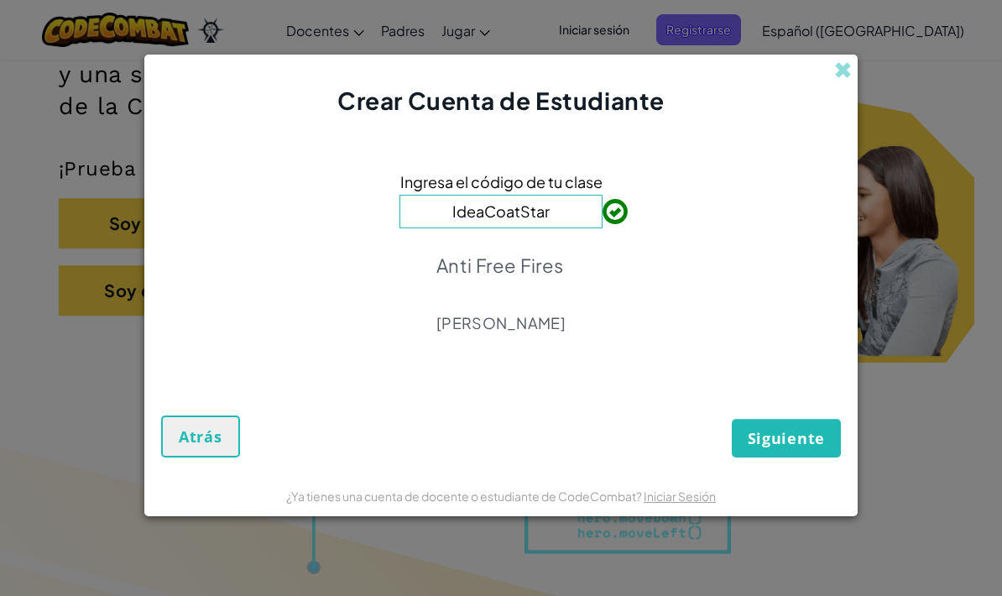
click at [765, 442] on span "Siguiente" at bounding box center [785, 438] width 77 height 20
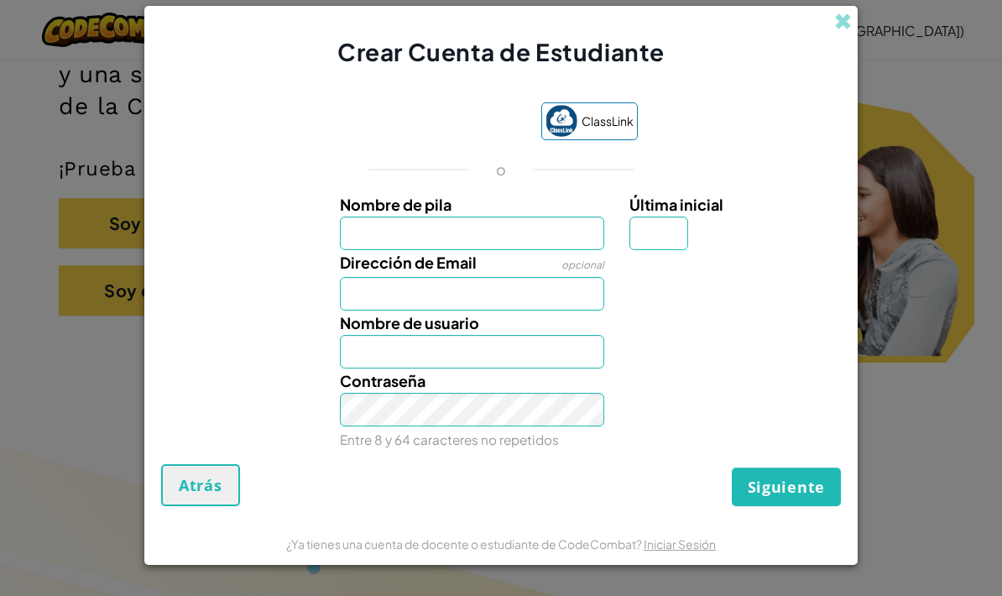
click at [360, 236] on input "Nombre de pila" at bounding box center [472, 233] width 265 height 34
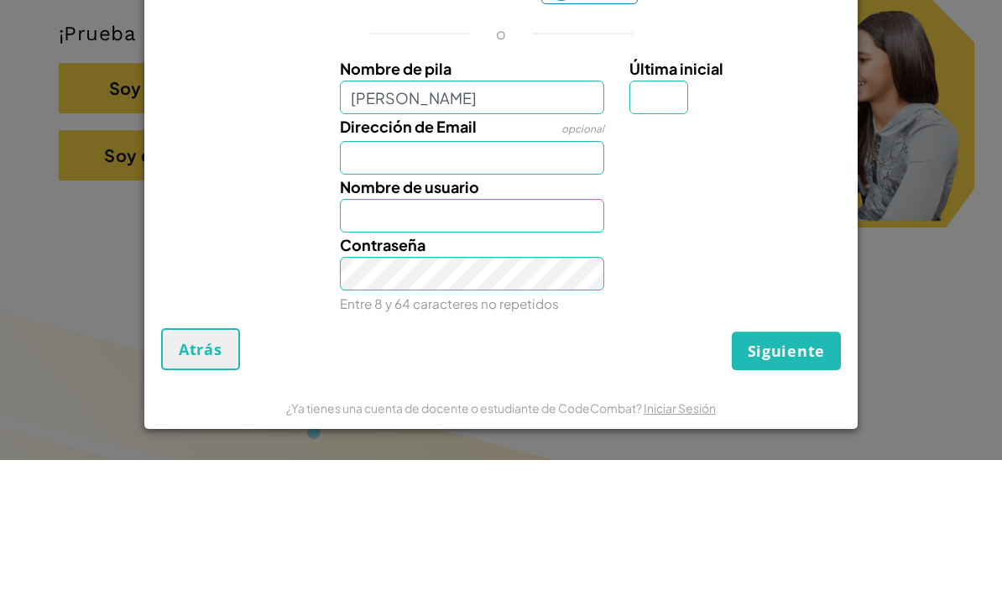
type input "Renata"
click at [669, 216] on input "Última inicial" at bounding box center [658, 233] width 59 height 34
type input "Renata"
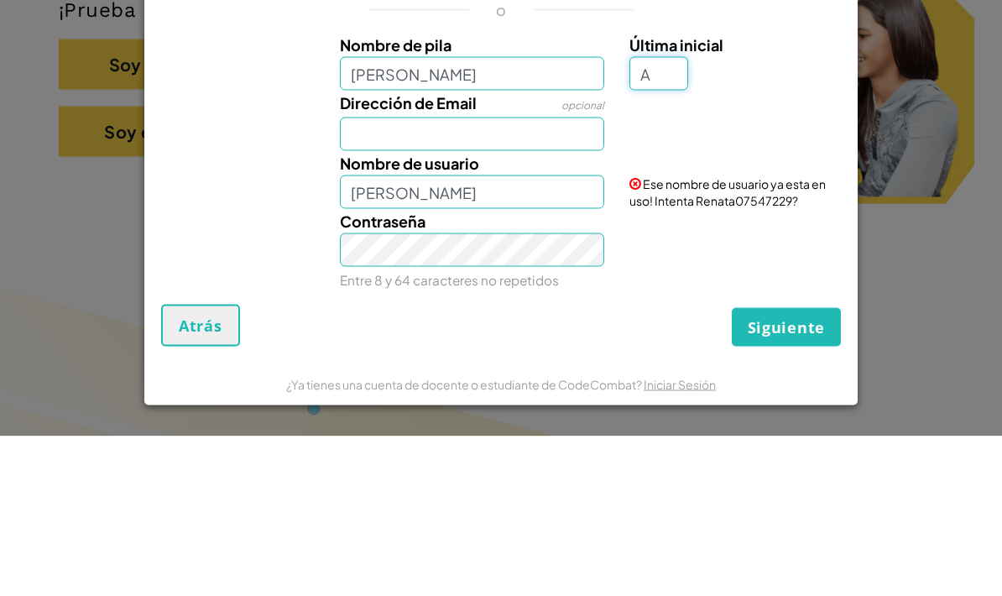
type input "A"
click at [575, 277] on input "Dirección de Email" at bounding box center [472, 294] width 265 height 34
type input "RenataA"
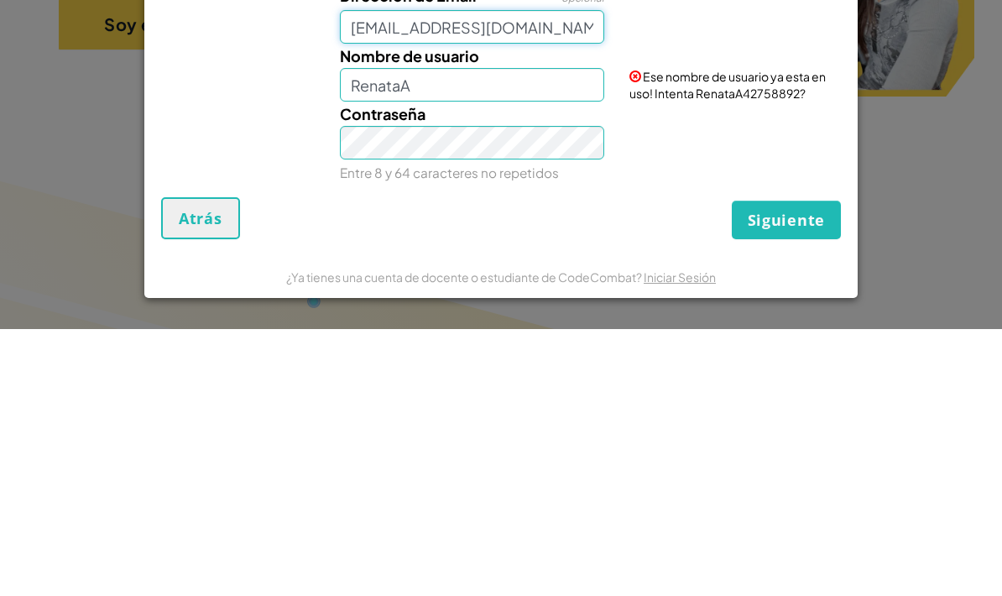
type input "Al07144685@tecmilenio.mx"
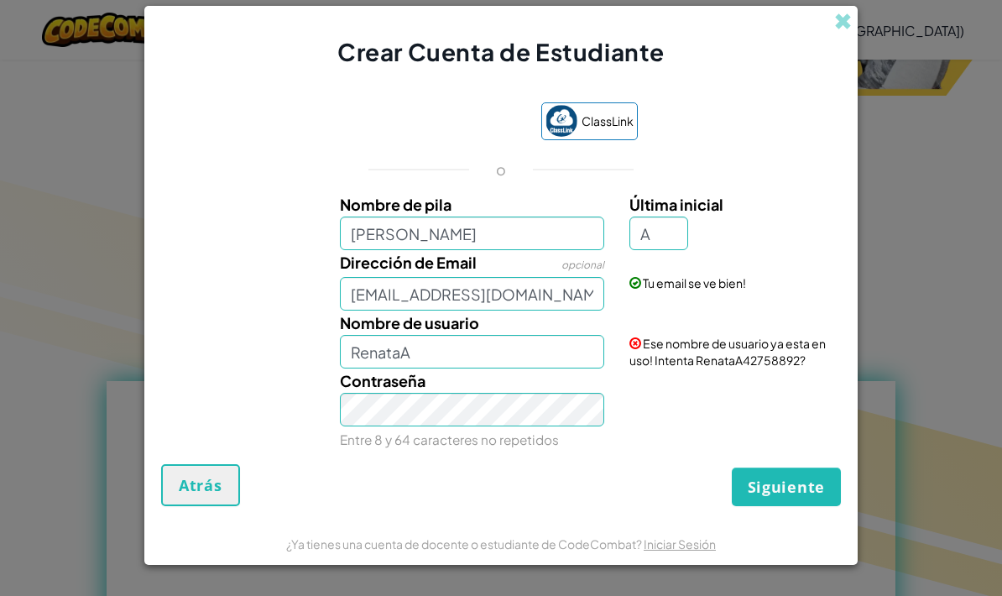
click at [800, 497] on span "Siguiente" at bounding box center [785, 486] width 77 height 20
click at [769, 506] on button "Crear Cuenta" at bounding box center [770, 486] width 139 height 39
click at [442, 250] on input "Renata" at bounding box center [472, 233] width 265 height 34
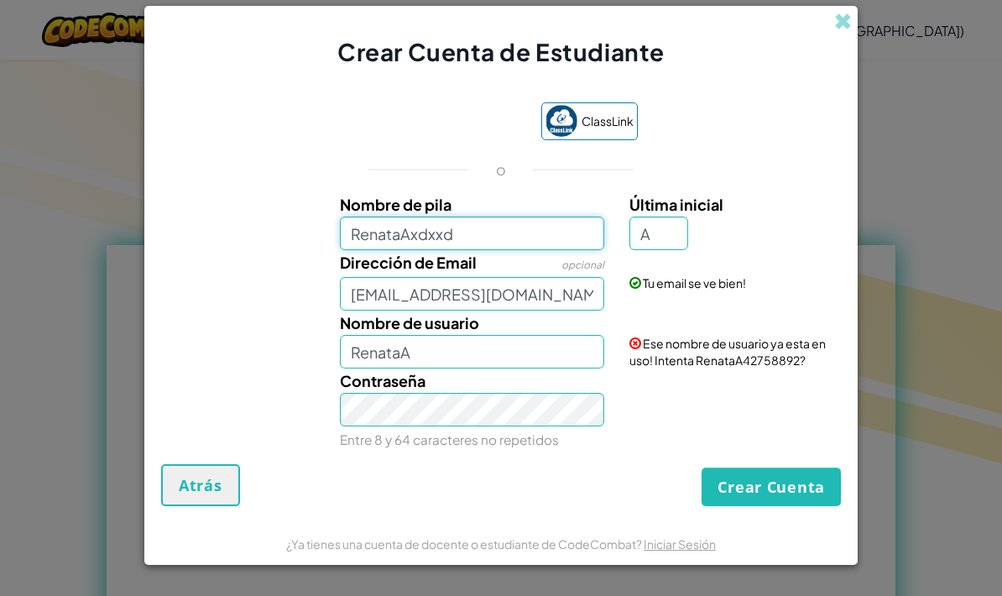
type input "RenataAxdxxd"
click at [434, 368] on input "RenataA" at bounding box center [472, 352] width 265 height 34
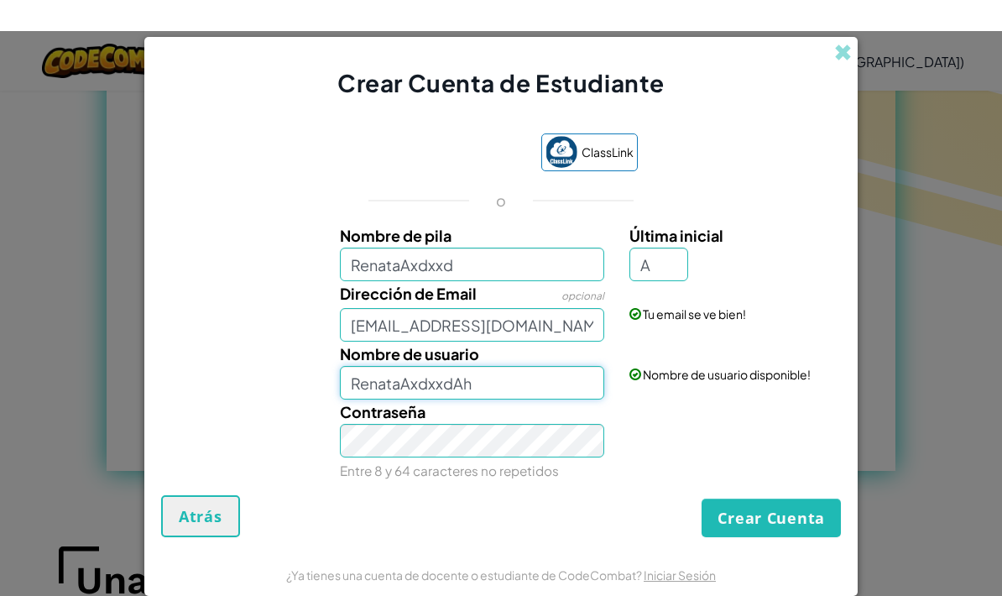
scroll to position [923, 0]
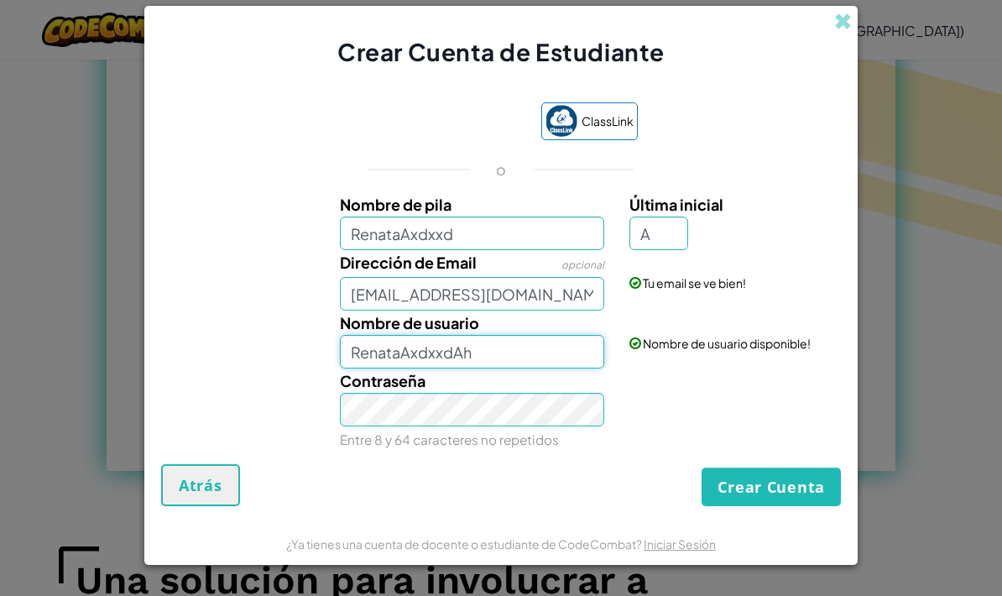
click at [485, 368] on input "RenataAxdxxdAh" at bounding box center [472, 352] width 265 height 34
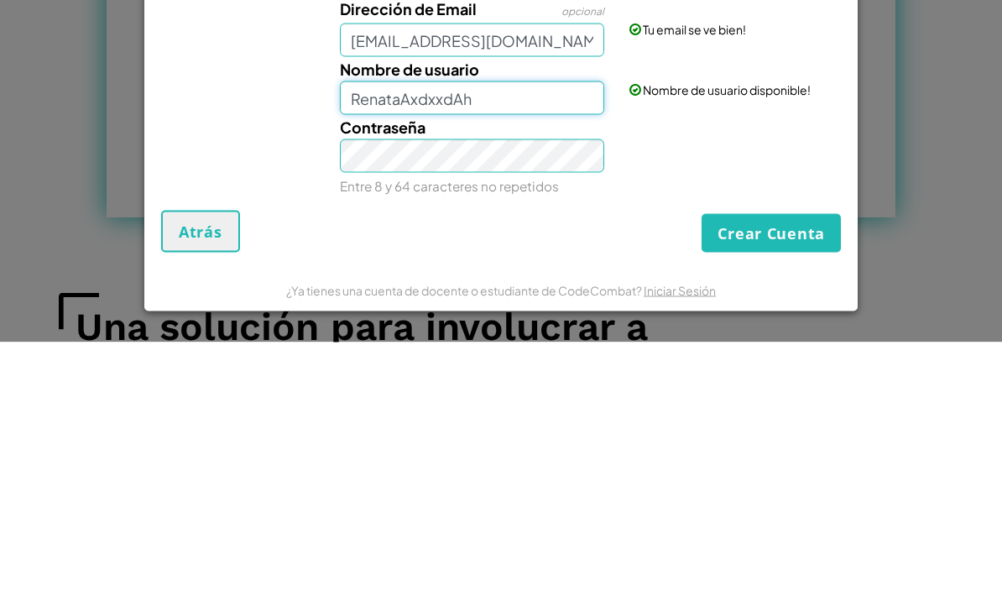
type input "RenataAxdxxdA"
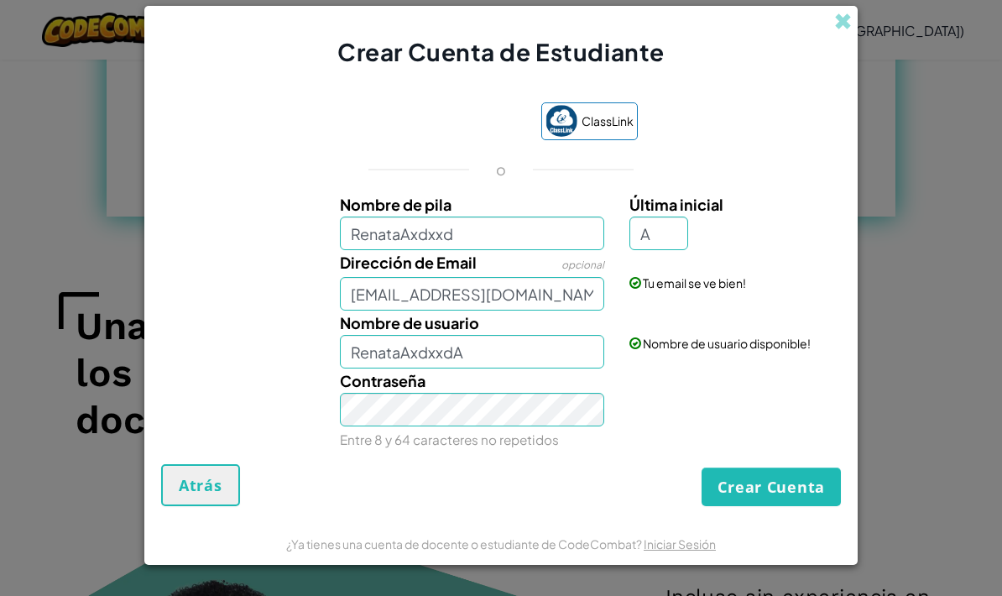
click at [774, 506] on button "Crear Cuenta" at bounding box center [770, 486] width 139 height 39
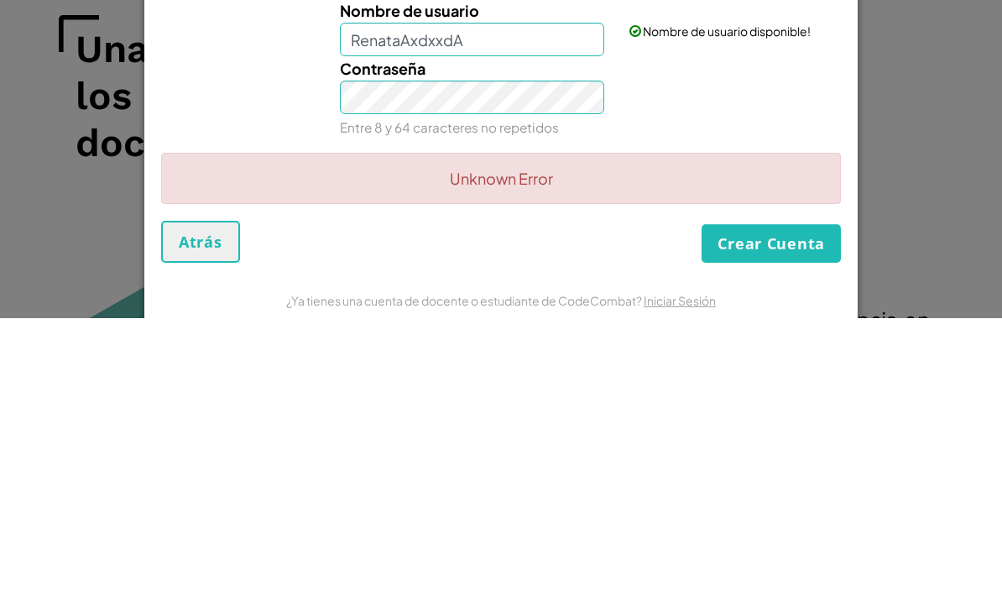
scroll to position [1454, 0]
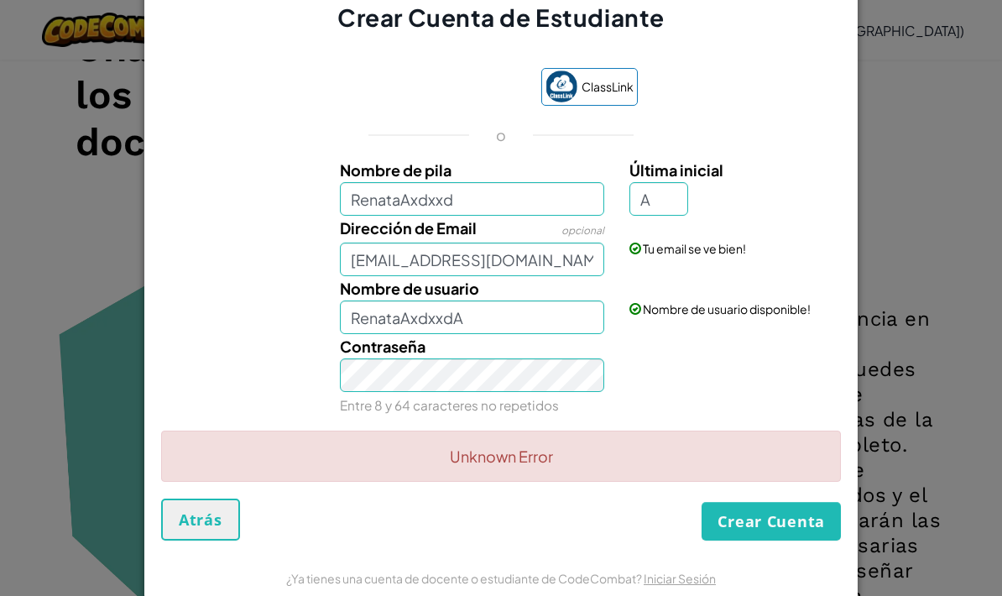
click at [778, 540] on button "Crear Cuenta" at bounding box center [770, 521] width 139 height 39
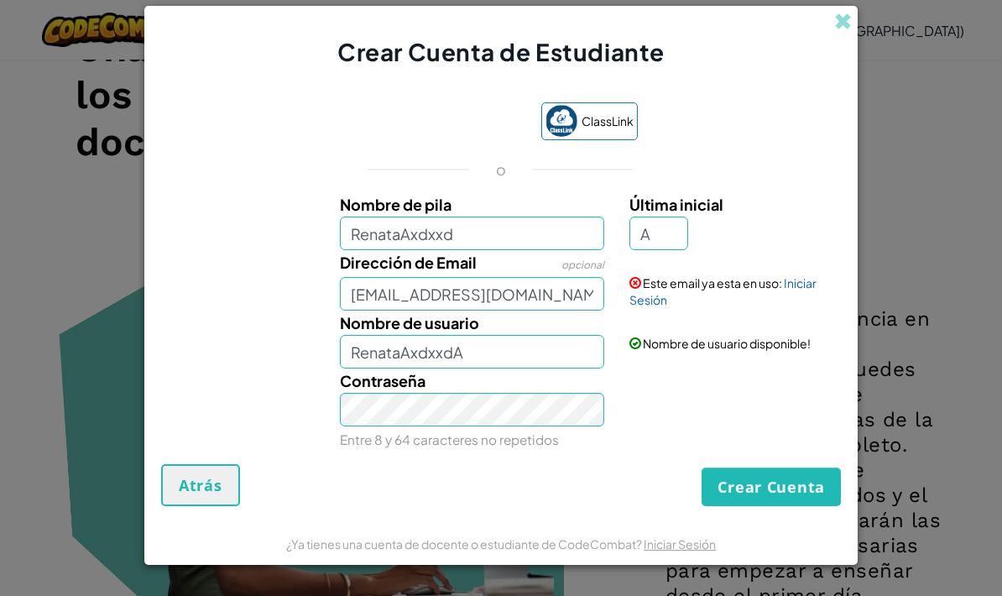
click at [842, 30] on span at bounding box center [843, 22] width 18 height 18
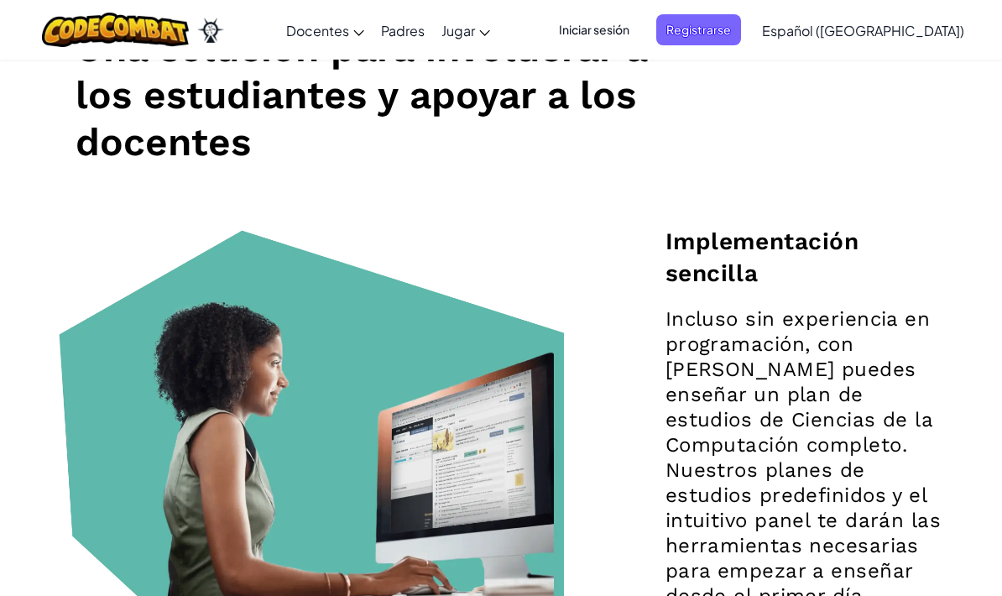
click at [639, 31] on span "Iniciar sesión" at bounding box center [594, 29] width 91 height 31
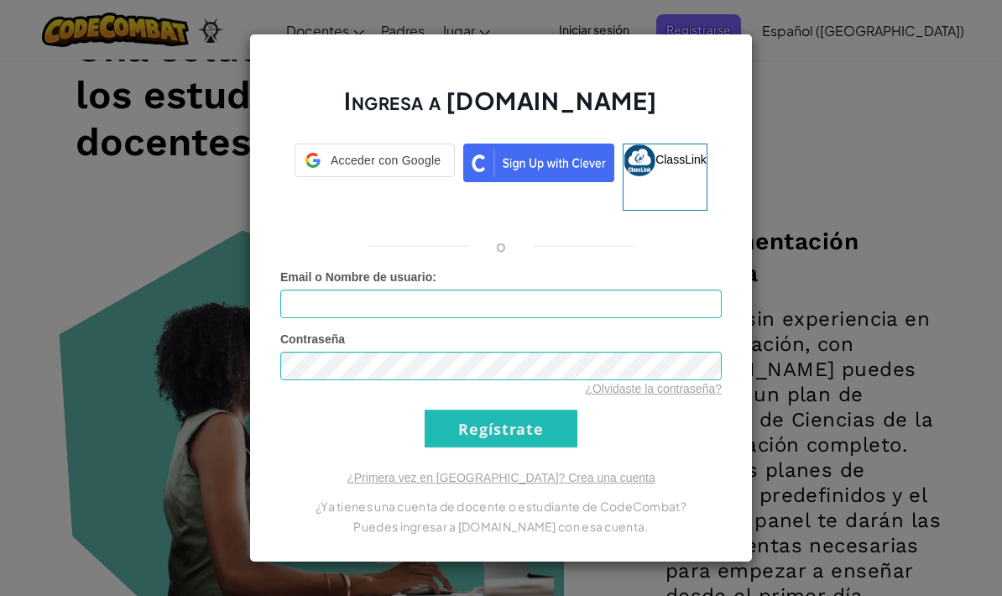
scroll to position [1522, 0]
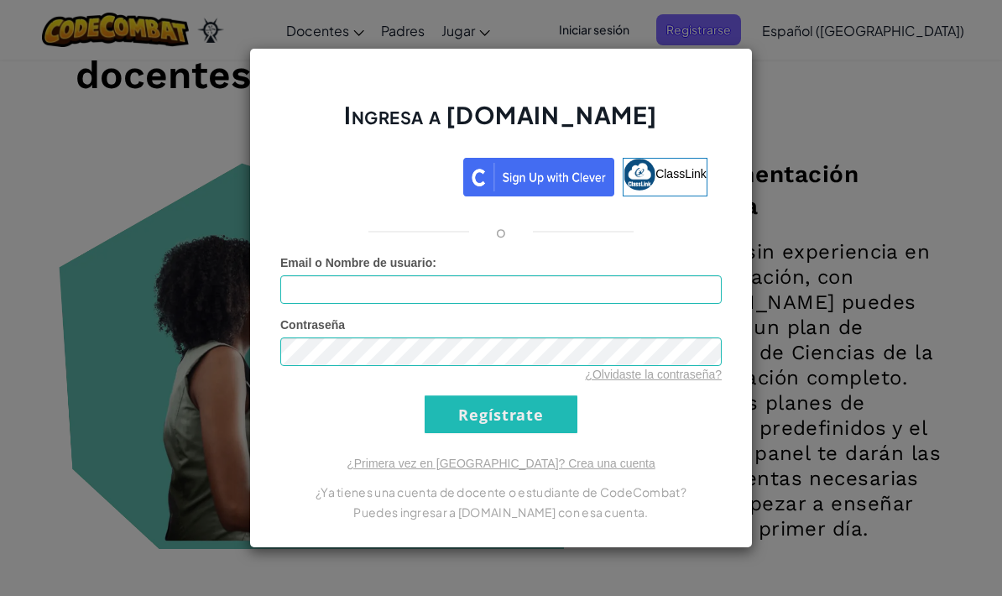
click at [696, 377] on link "¿Olvidaste la contraseña?" at bounding box center [653, 373] width 137 height 13
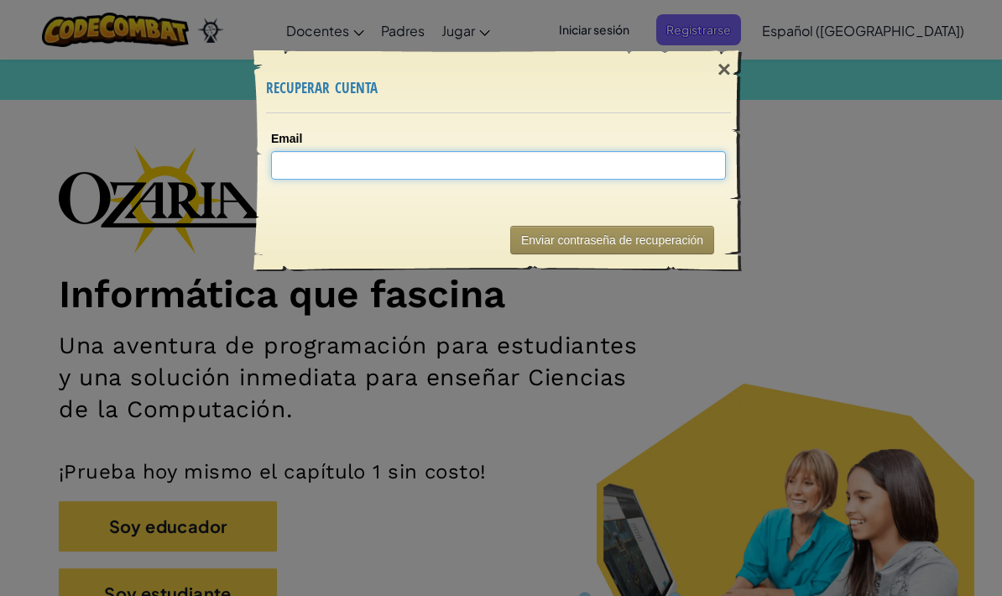
click at [308, 175] on input "Email" at bounding box center [498, 165] width 455 height 29
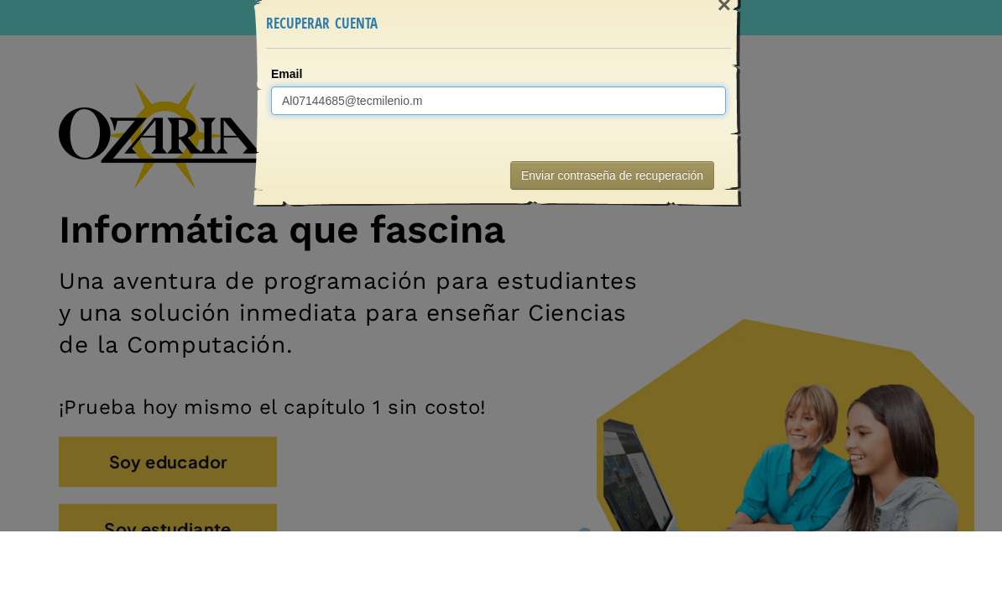
type input "Al07144685@tecmilenio.mx"
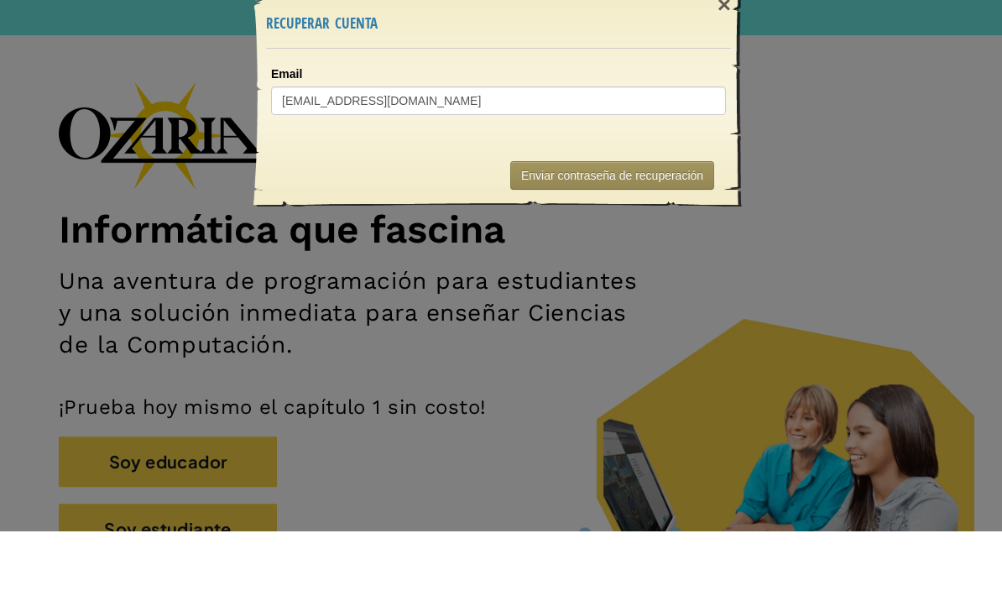
scroll to position [65, 0]
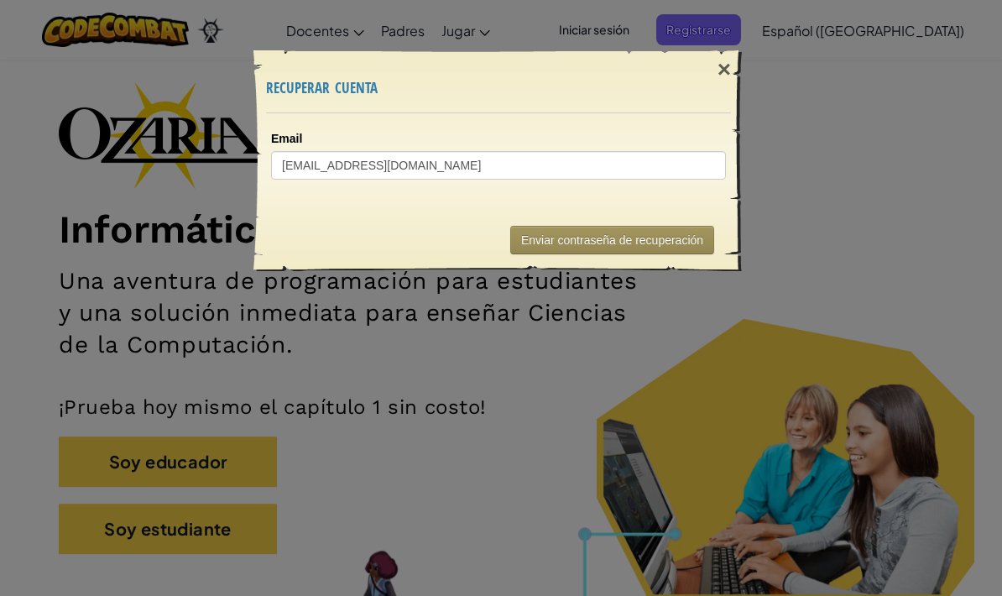
click at [659, 235] on button "Enviar contraseña de recuperación" at bounding box center [612, 240] width 204 height 29
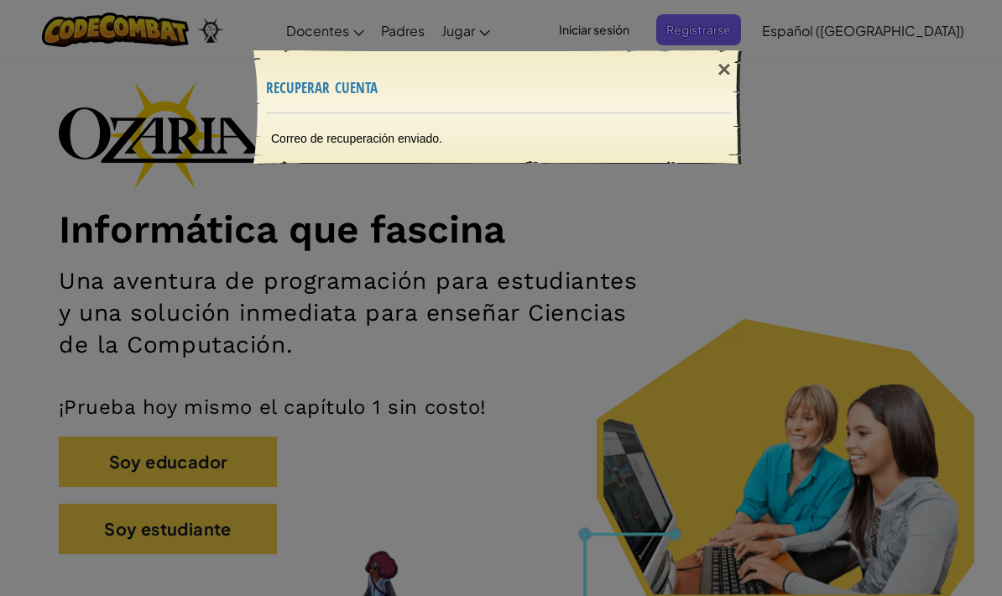
click at [727, 64] on div "×" at bounding box center [724, 69] width 39 height 49
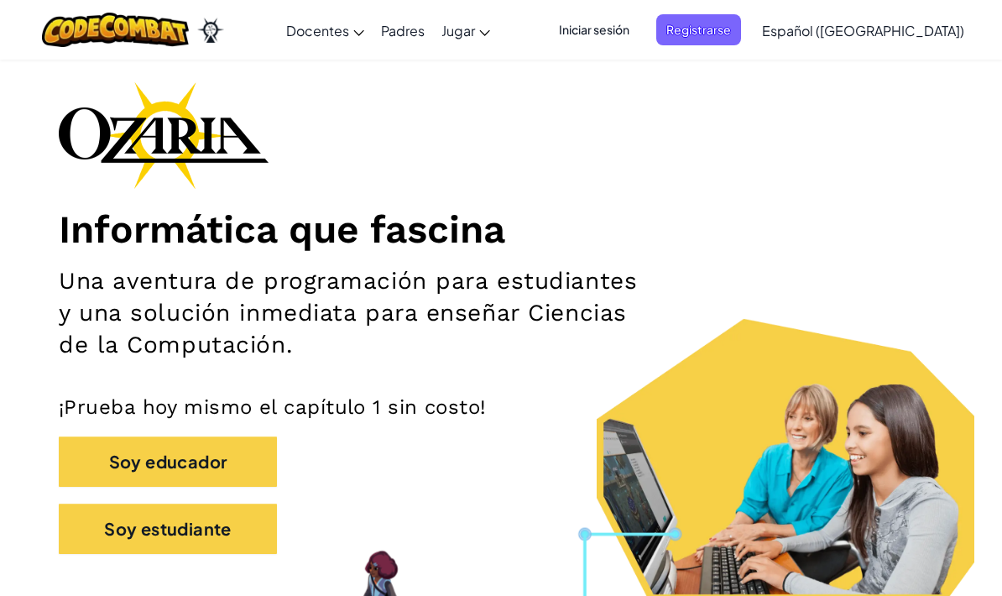
click at [639, 31] on span "Iniciar sesión" at bounding box center [594, 29] width 91 height 31
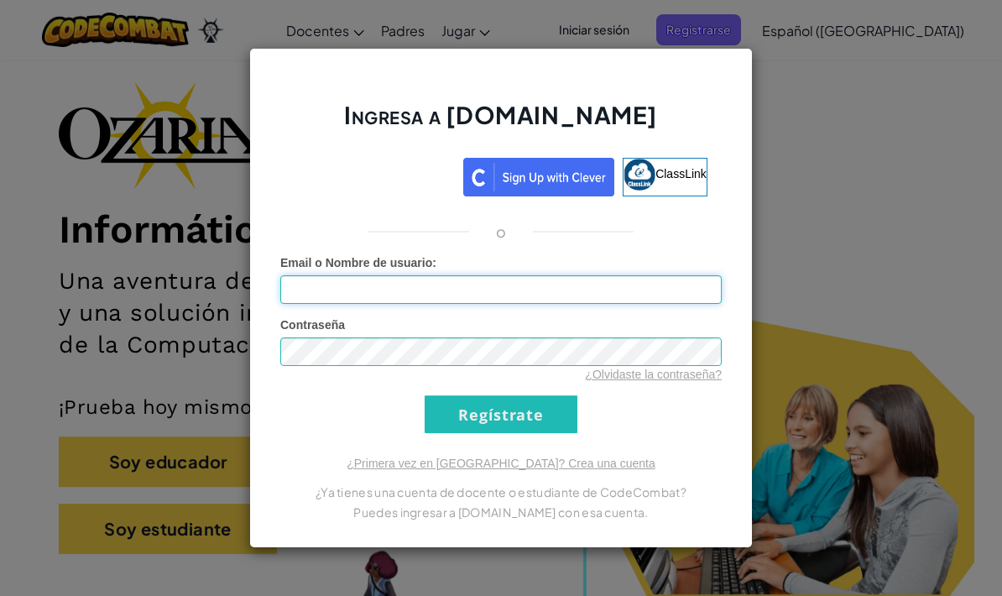
click at [466, 289] on input "Email o Nombre de usuario :" at bounding box center [500, 289] width 441 height 29
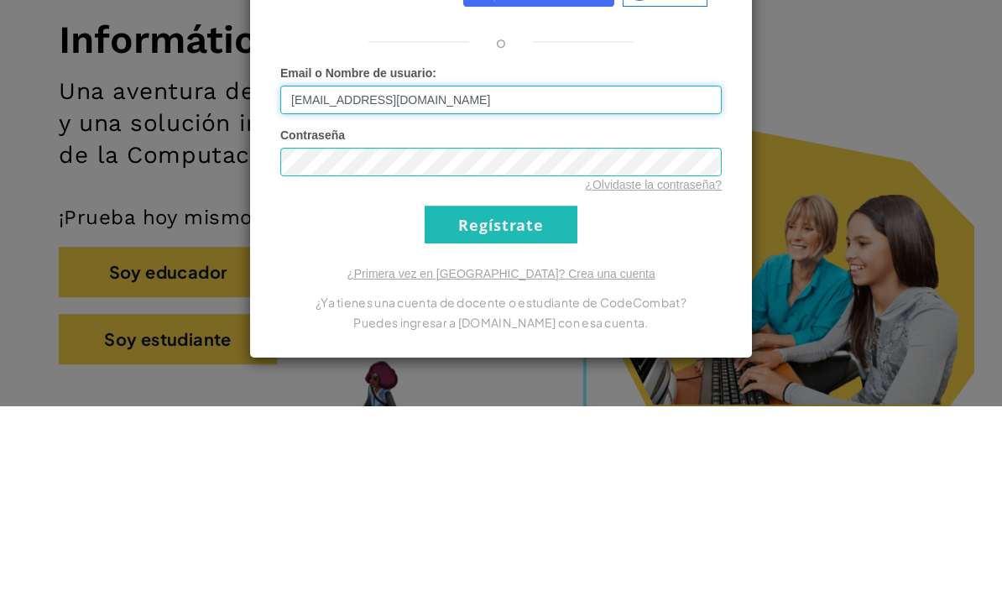
type input "Al07144685@tecmilenio.mx"
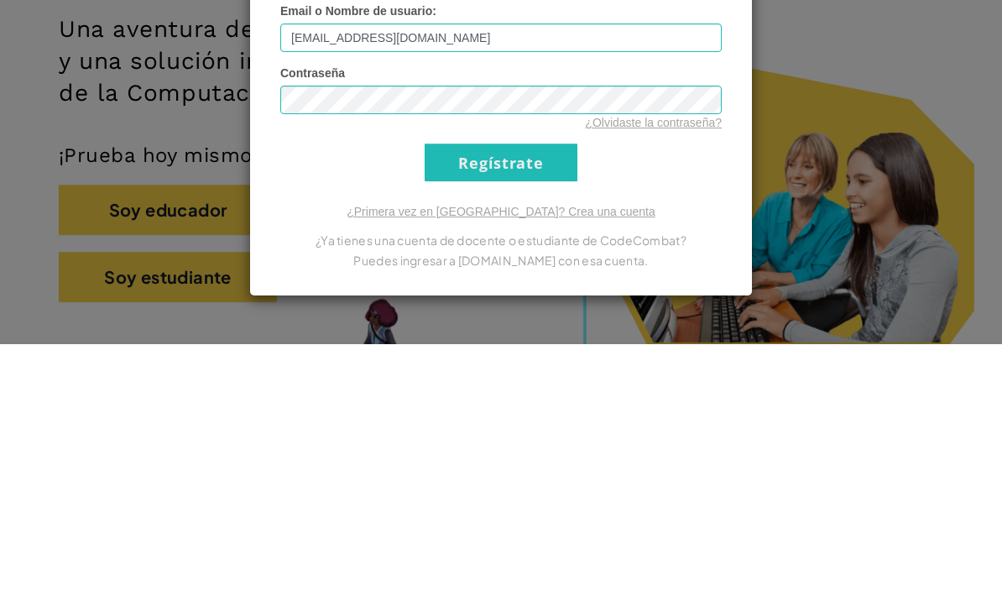
click at [540, 395] on input "Regístrate" at bounding box center [500, 414] width 153 height 38
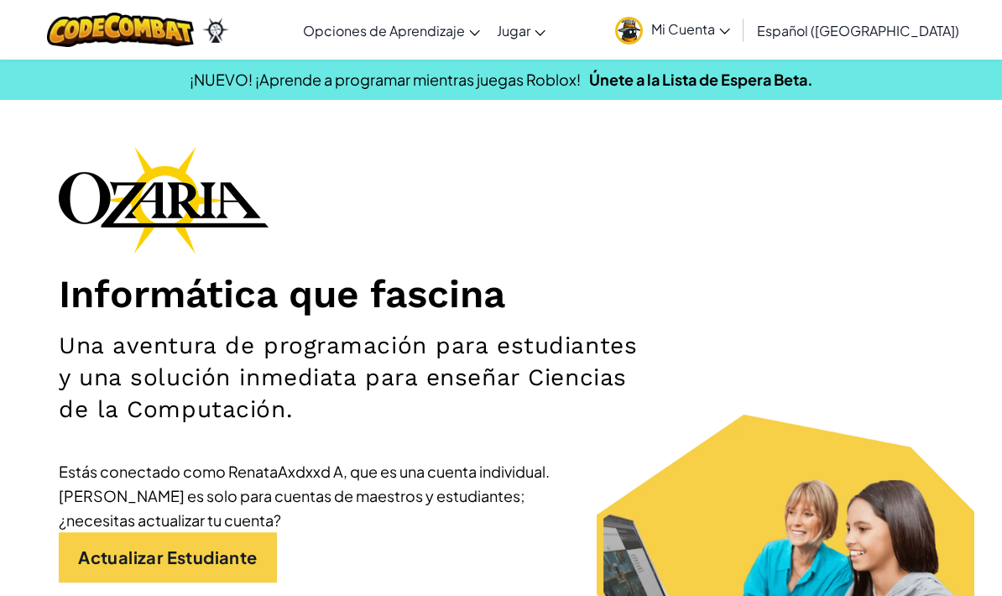
scroll to position [19, 0]
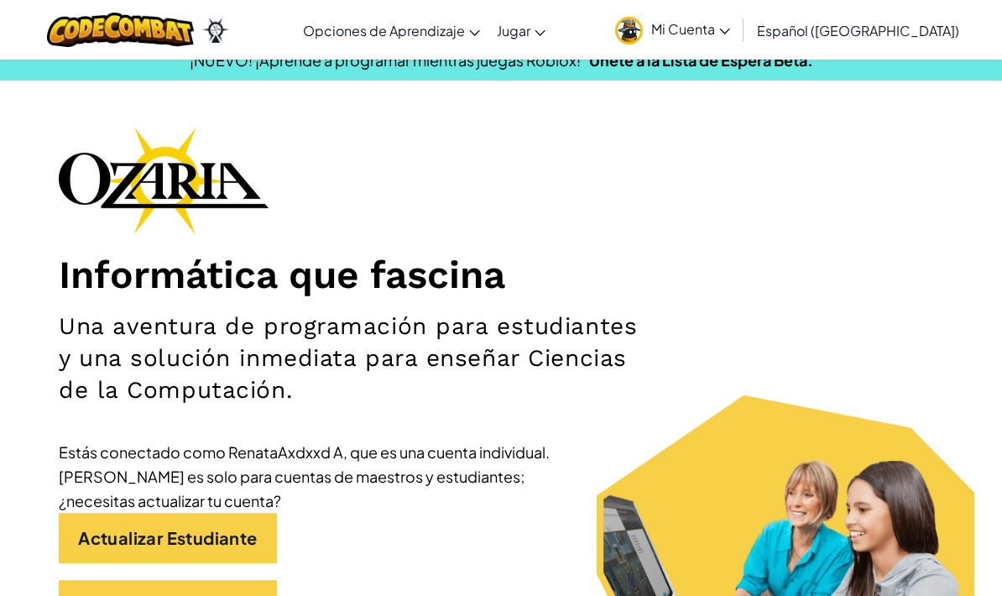
click at [624, 18] on div "[MEDICAL_DATA] la navigación Opciones de Aprendizaje Live Online Classes Autodi…" at bounding box center [501, 30] width 1010 height 60
click at [585, 4] on div "[MEDICAL_DATA] la navigación Opciones de Aprendizaje Live Online Classes Autodi…" at bounding box center [501, 30] width 1010 height 60
